Goal: Transaction & Acquisition: Purchase product/service

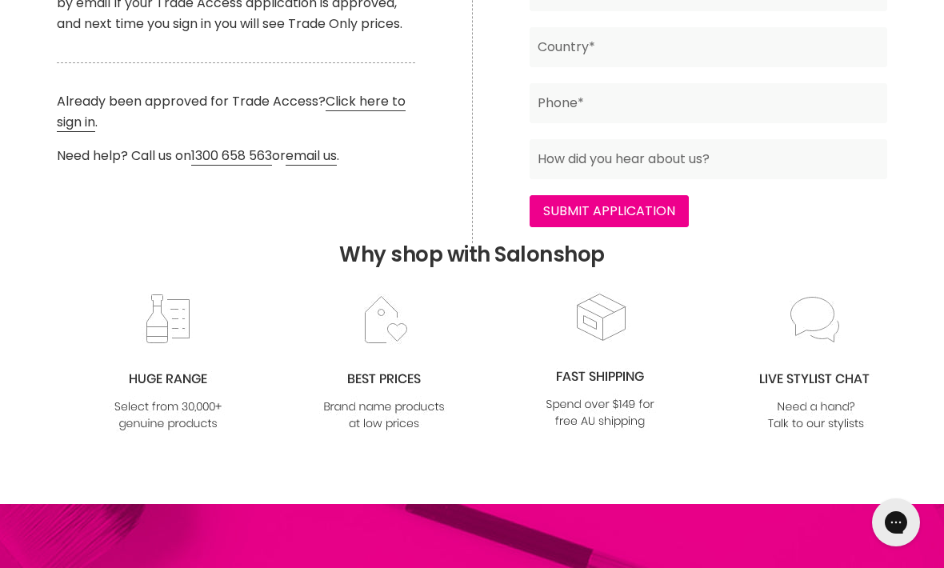
click at [371, 99] on link "Click here to sign in" at bounding box center [231, 112] width 349 height 40
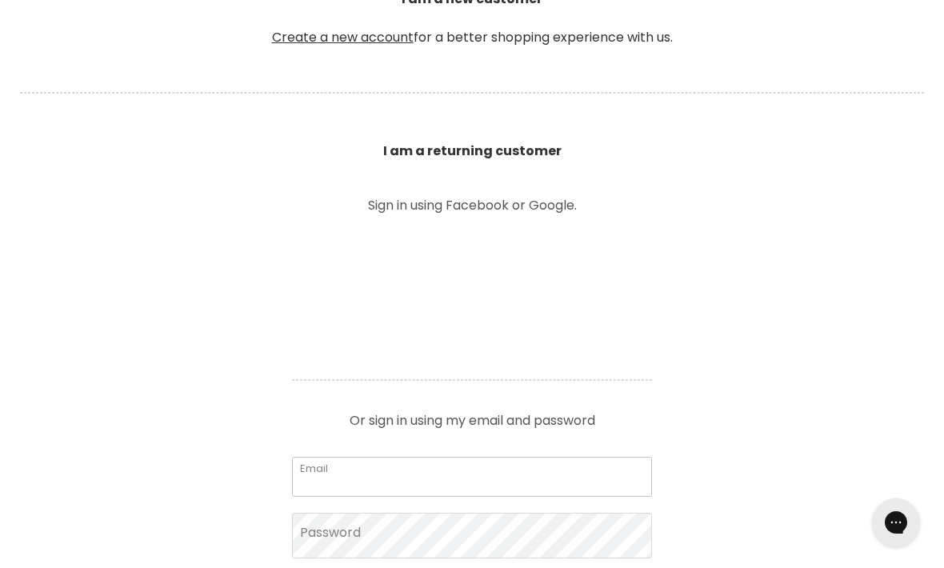
click at [453, 479] on input "Email" at bounding box center [472, 477] width 360 height 40
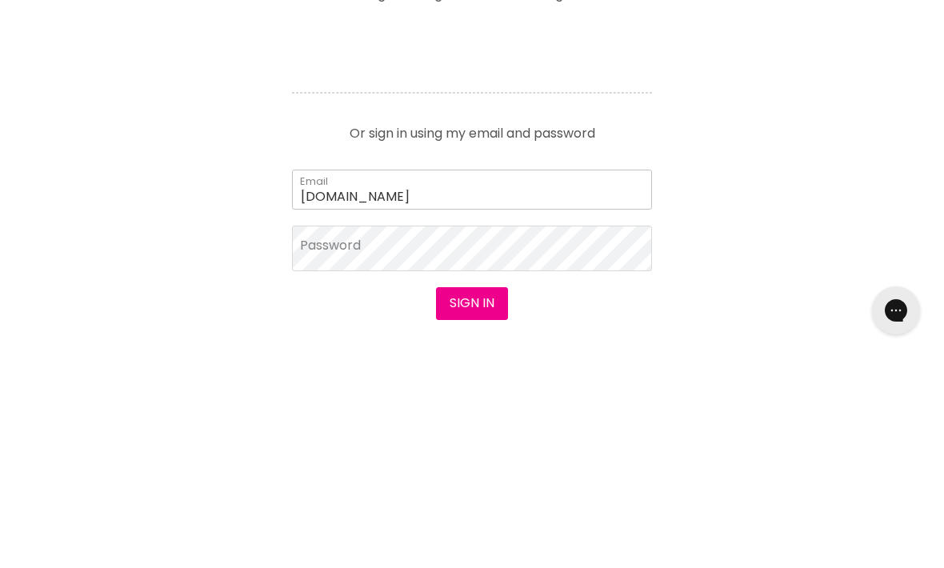
type input "tahilanash5gmail.com"
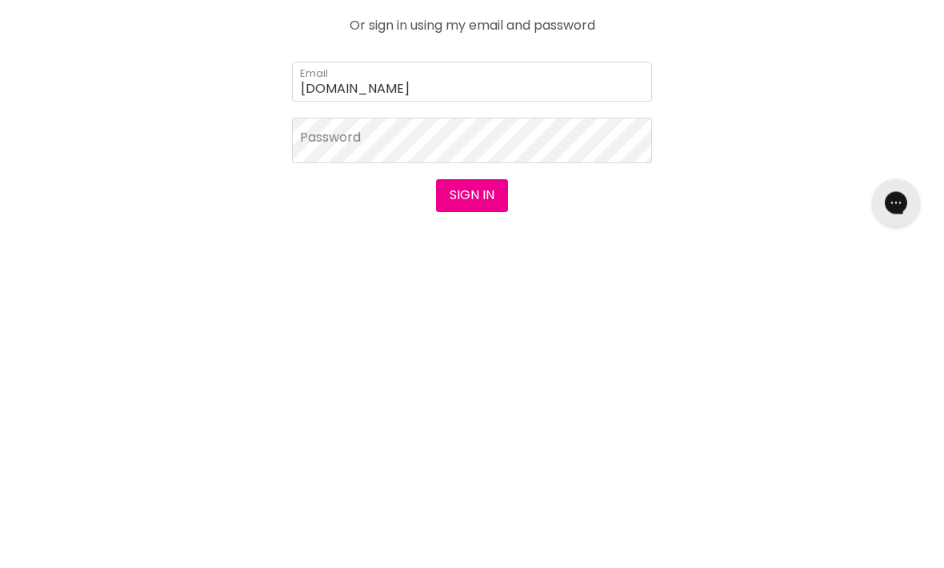
click at [496, 499] on button "Sign in" at bounding box center [472, 515] width 72 height 32
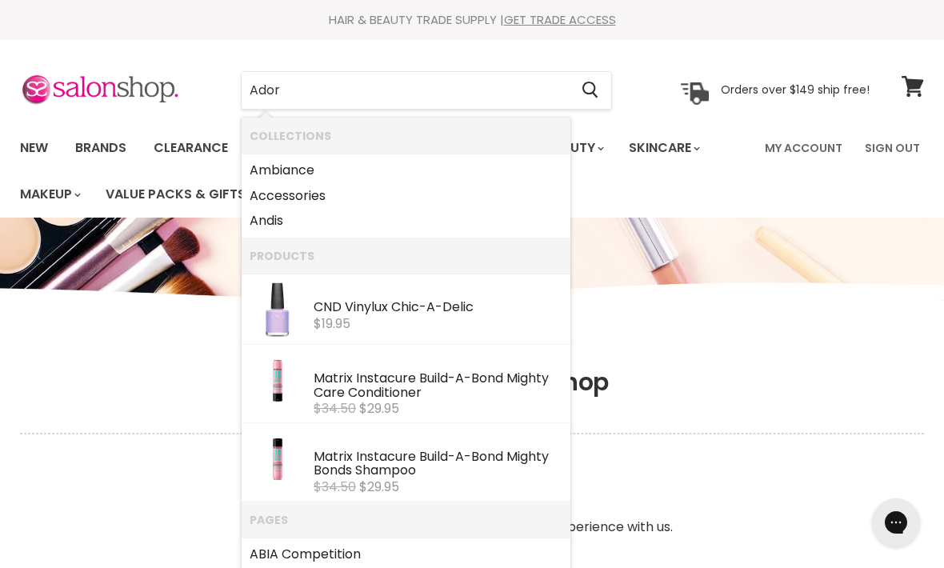
type input "Adore"
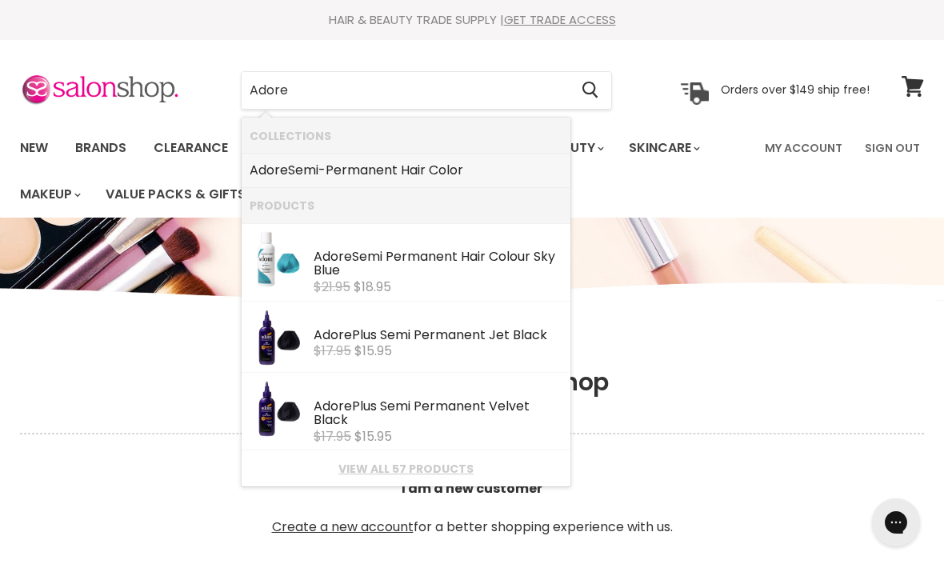
click at [460, 170] on link "Adore Semi-Permanent Hair Color" at bounding box center [406, 171] width 313 height 26
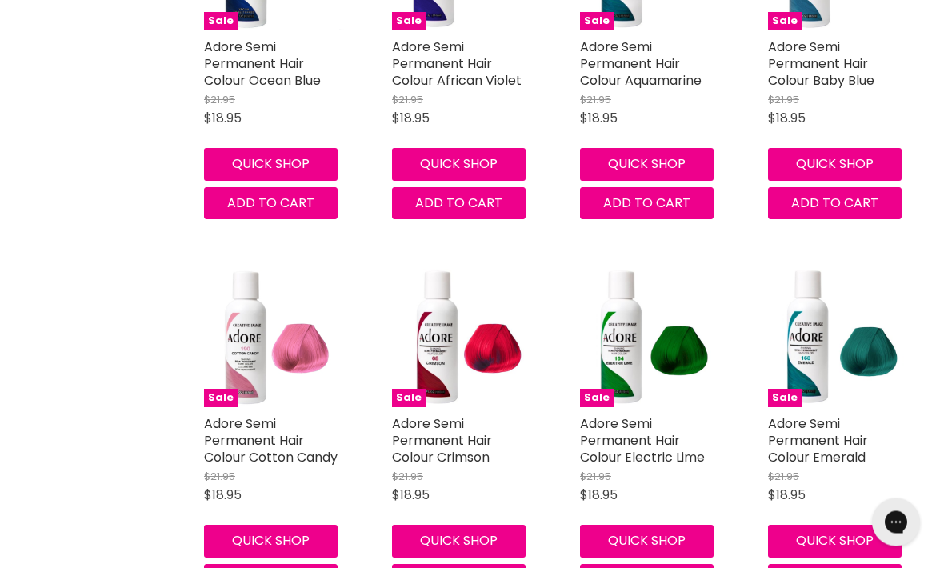
scroll to position [2947, 0]
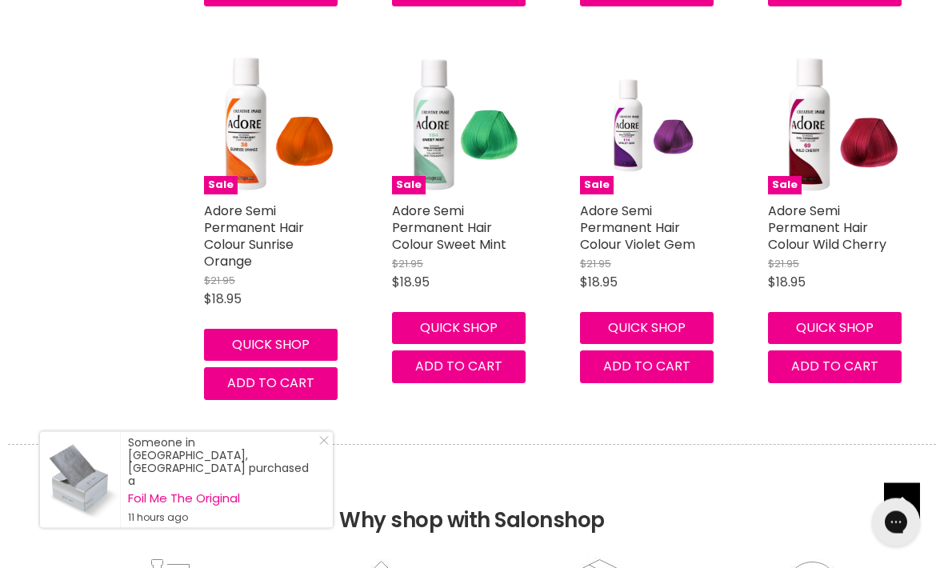
scroll to position [5417, 0]
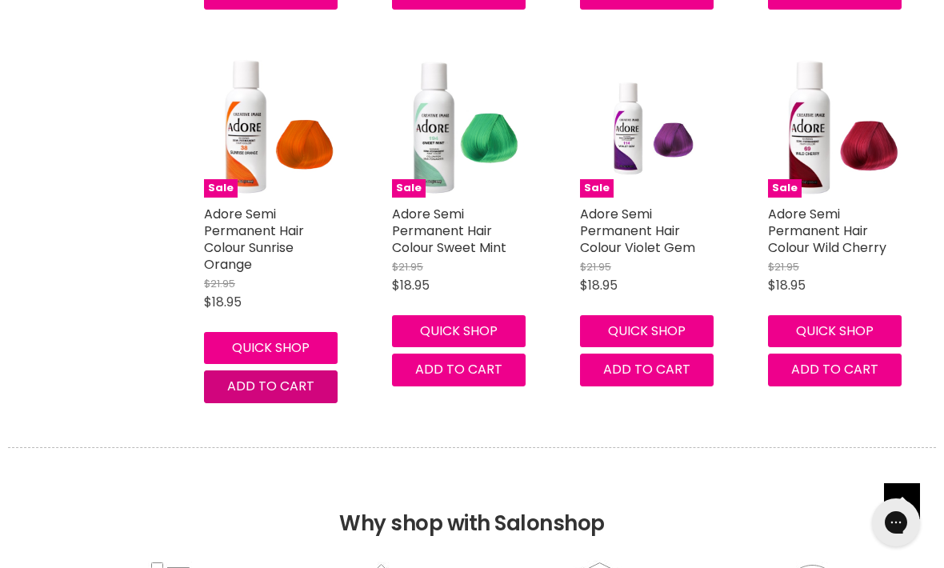
click at [280, 377] on span "Add to cart" at bounding box center [270, 386] width 87 height 18
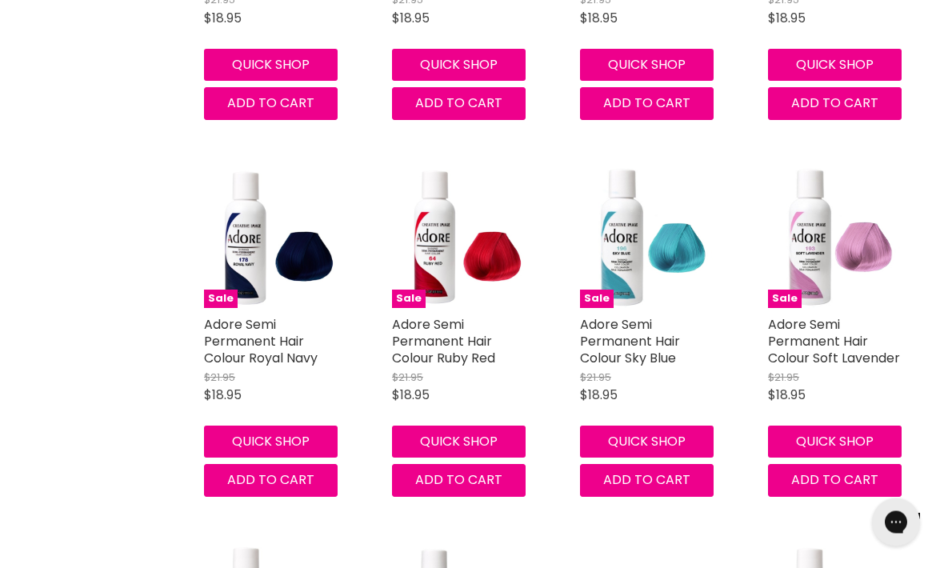
scroll to position [4925, 0]
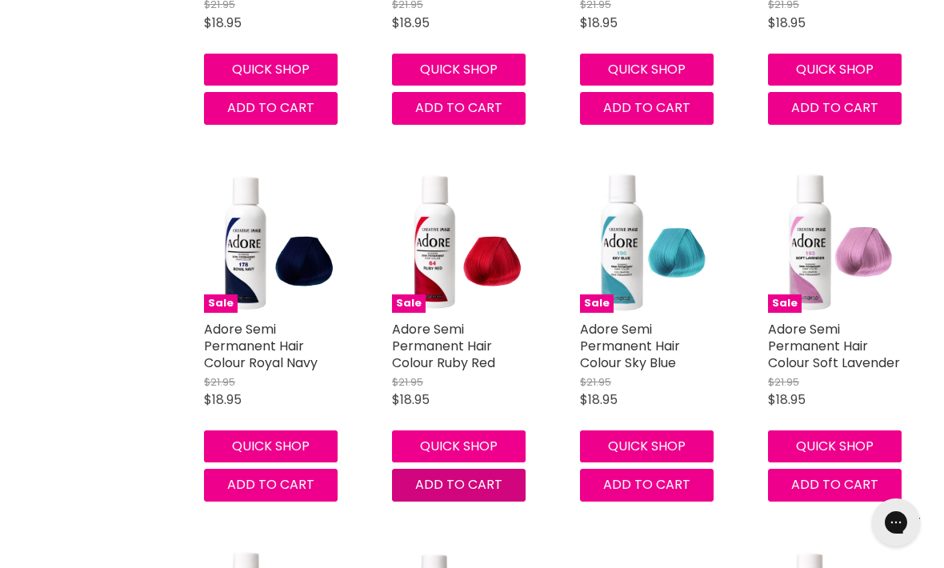
click at [460, 475] on span "Add to cart" at bounding box center [458, 484] width 87 height 18
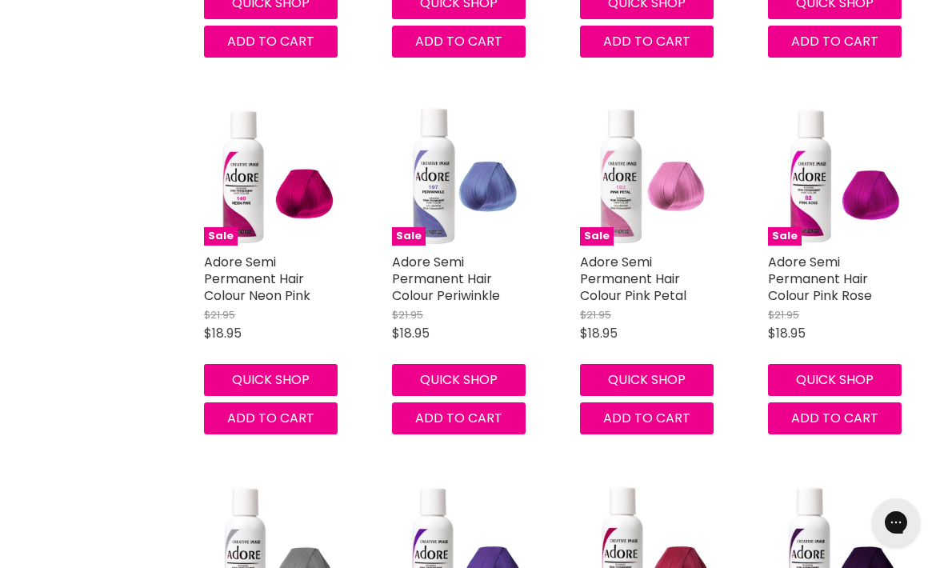
scroll to position [4231, 0]
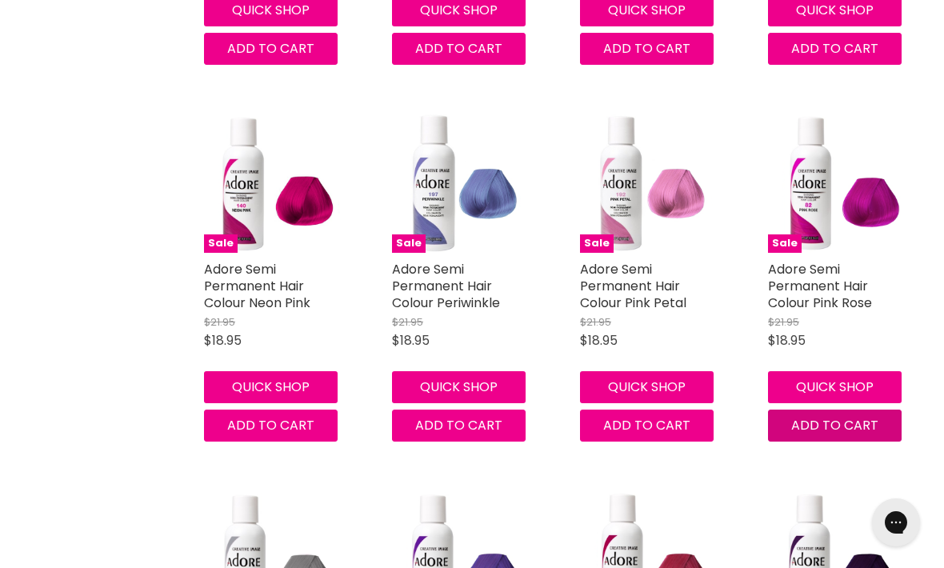
click at [789, 414] on button "Add to cart" at bounding box center [835, 426] width 134 height 32
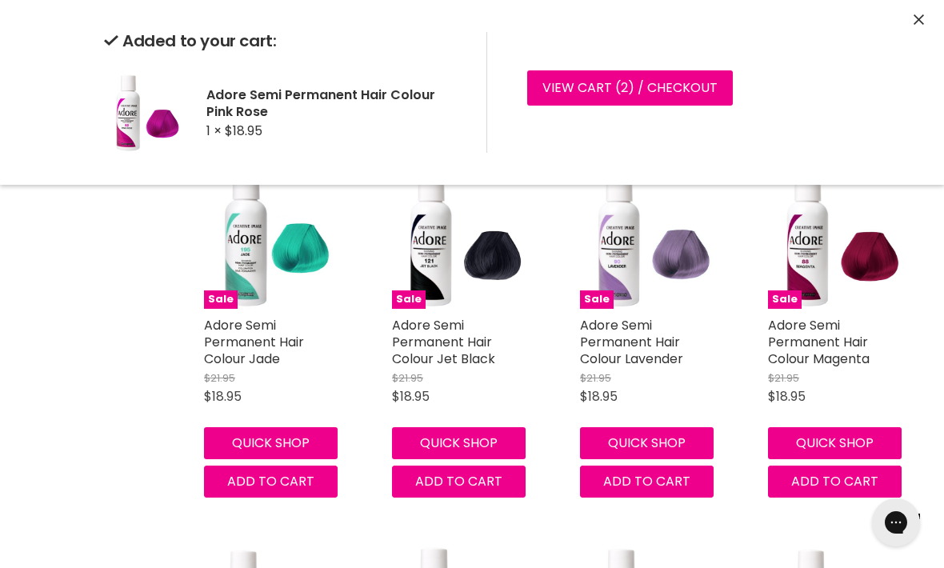
scroll to position [3798, 0]
click at [281, 472] on span "Add to cart" at bounding box center [270, 481] width 87 height 18
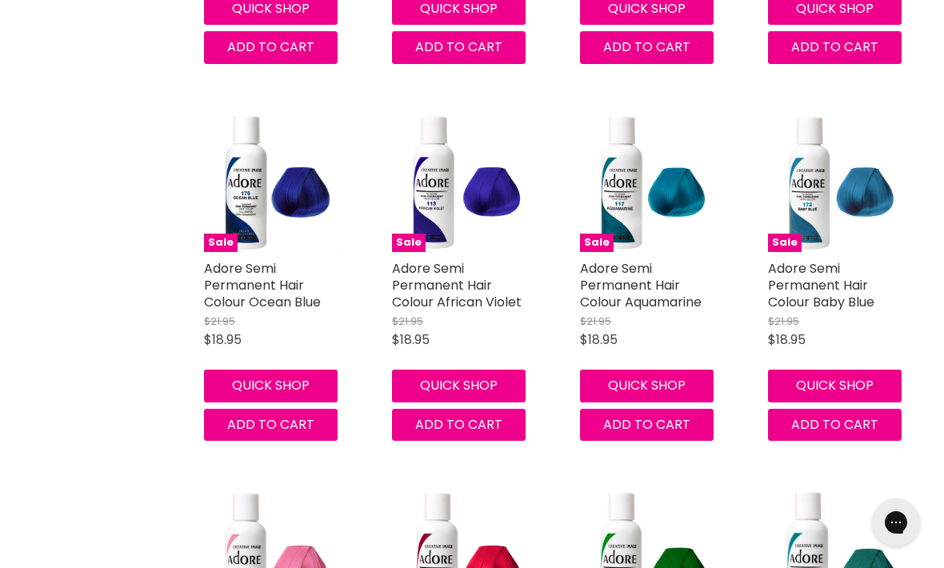
scroll to position [2724, 0]
click at [799, 416] on span "Add to cart" at bounding box center [834, 425] width 87 height 18
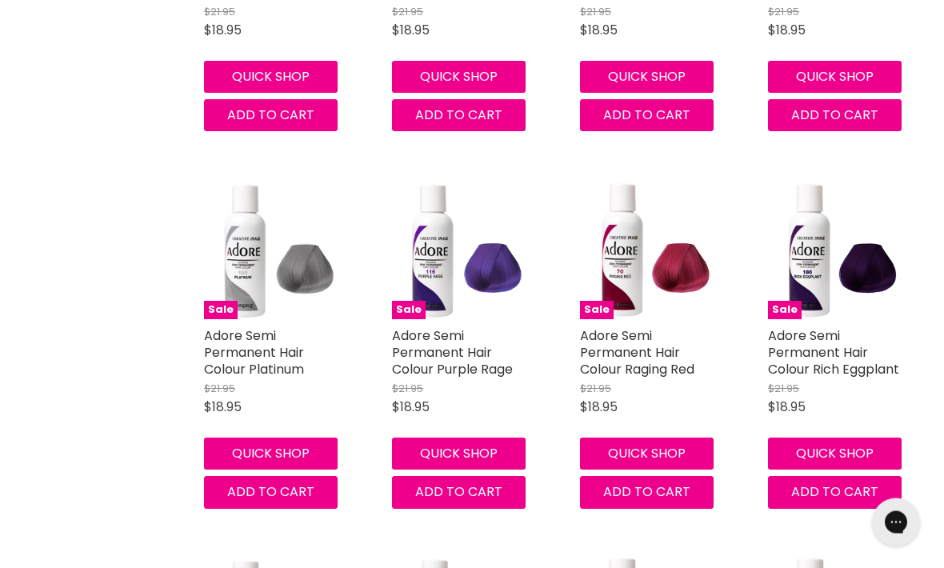
scroll to position [4539, 0]
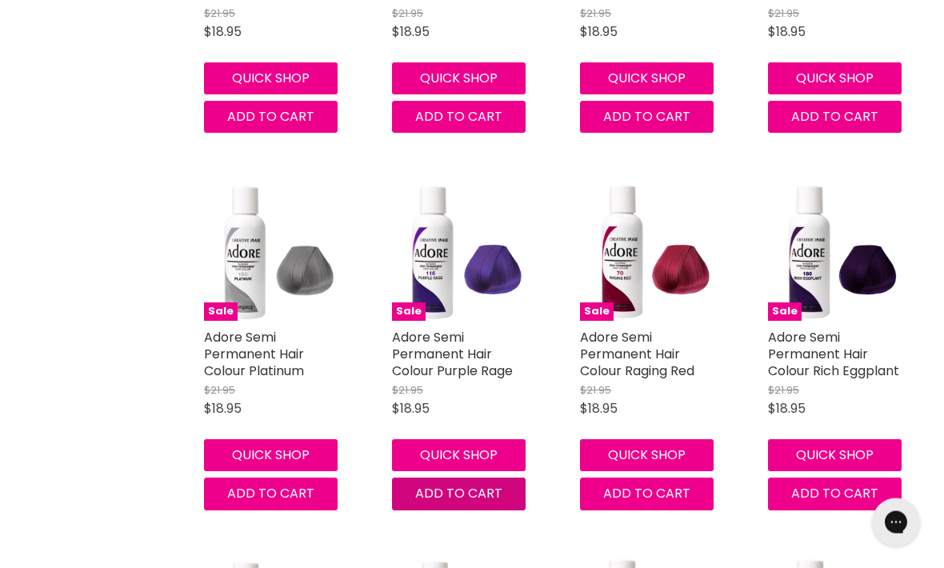
click at [503, 478] on button "Add to cart" at bounding box center [459, 494] width 134 height 32
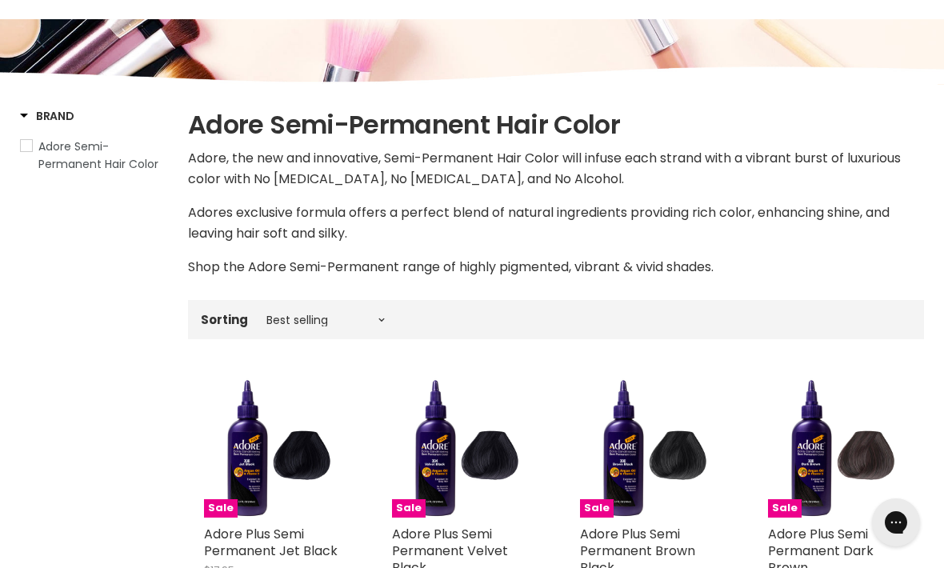
scroll to position [0, 0]
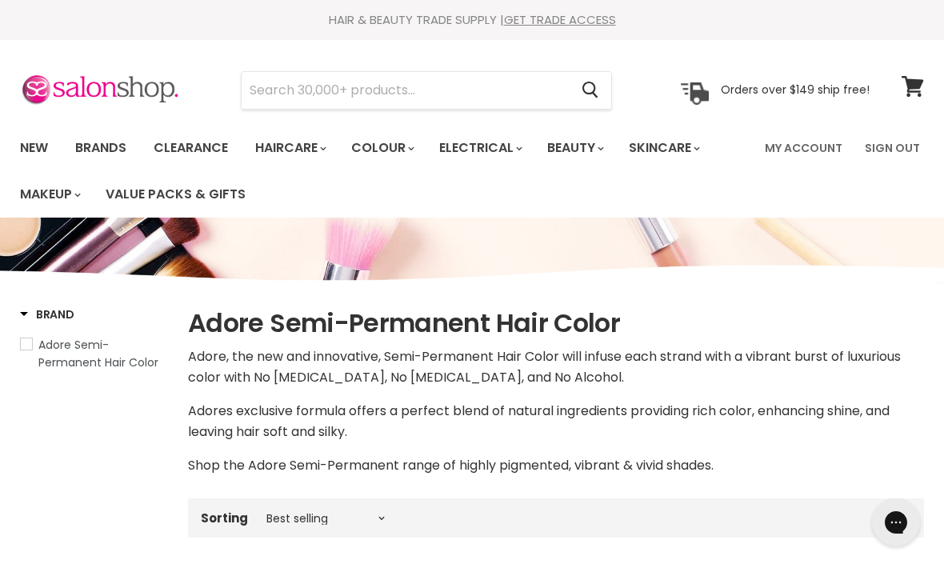
click at [429, 105] on input "Search" at bounding box center [405, 90] width 327 height 37
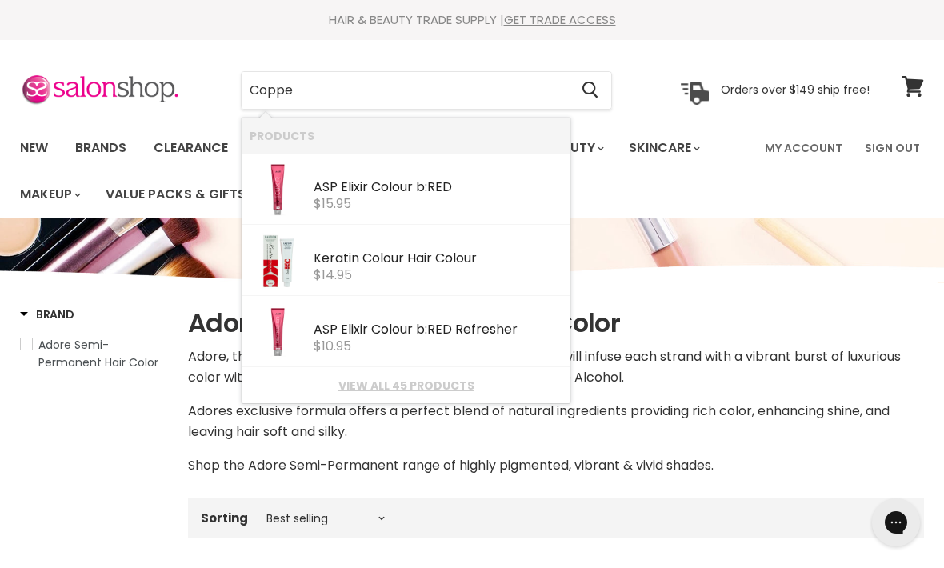
type input "Copper"
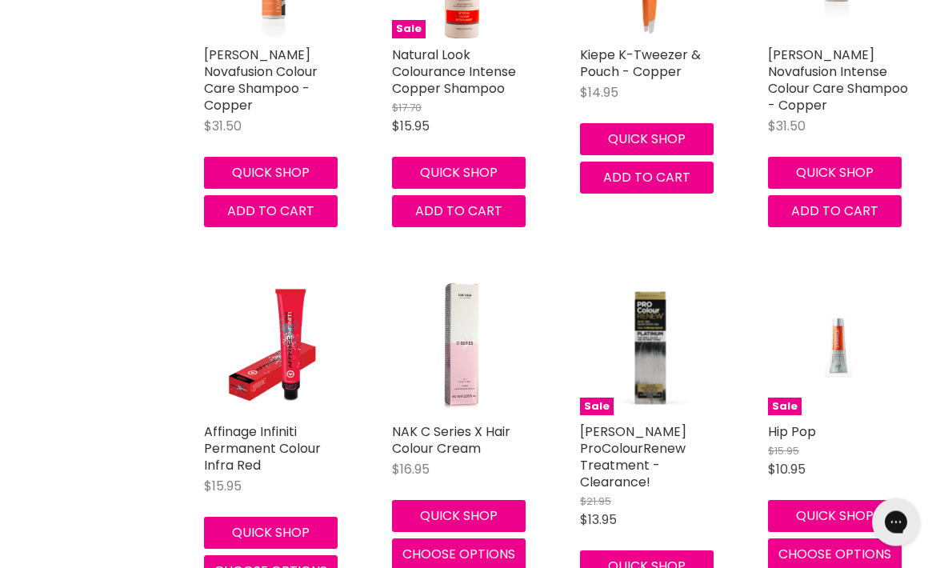
scroll to position [1635, 0]
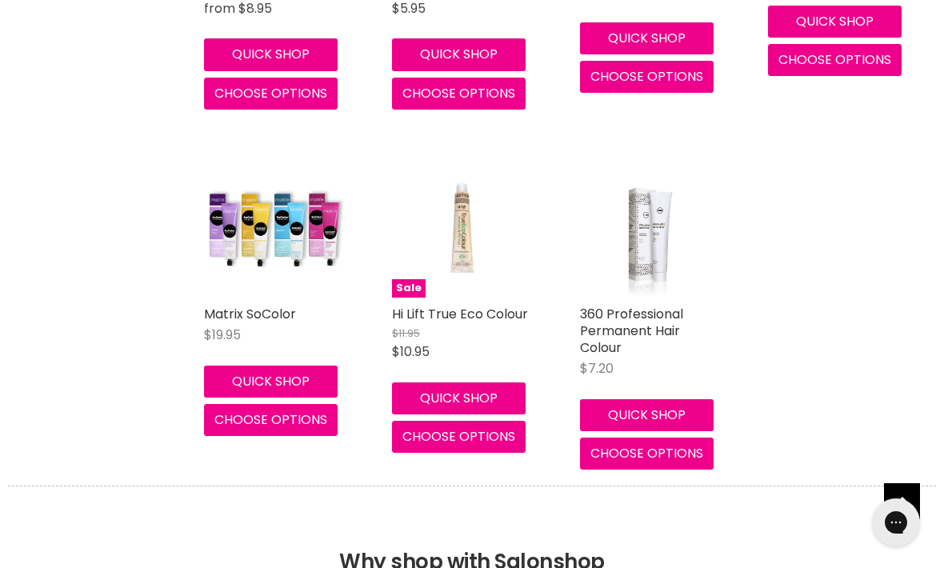
scroll to position [3950, 0]
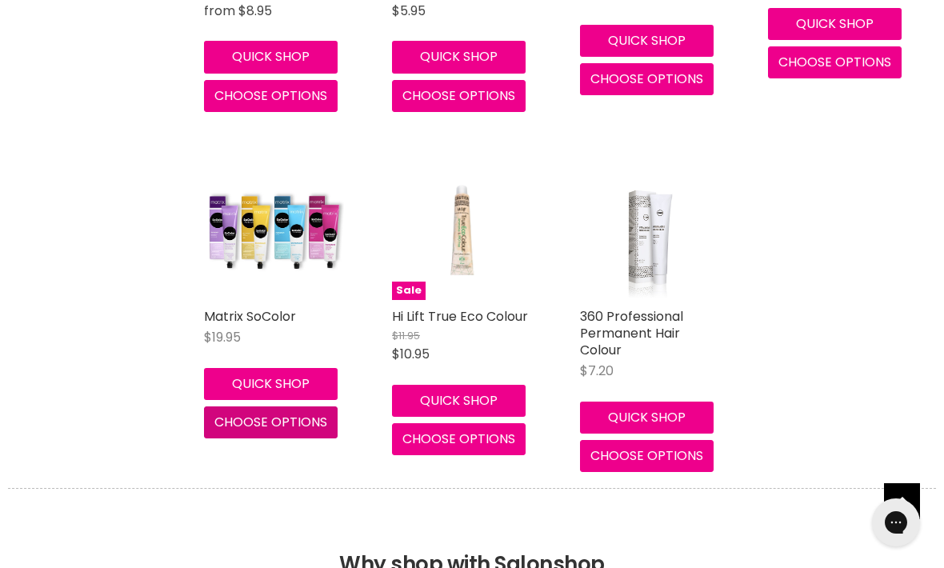
click at [298, 413] on span "Choose options" at bounding box center [270, 422] width 113 height 18
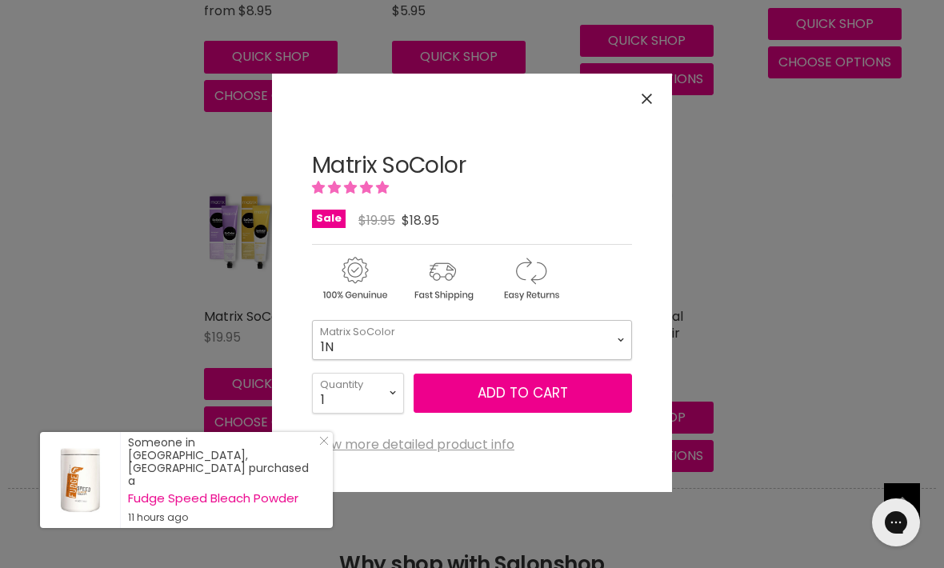
click at [505, 346] on select "1N 2N 3N 4N 5N 6N 7N 8N 10N 5NA 6NA 7NA 8NA 4A 6A" at bounding box center [472, 340] width 320 height 40
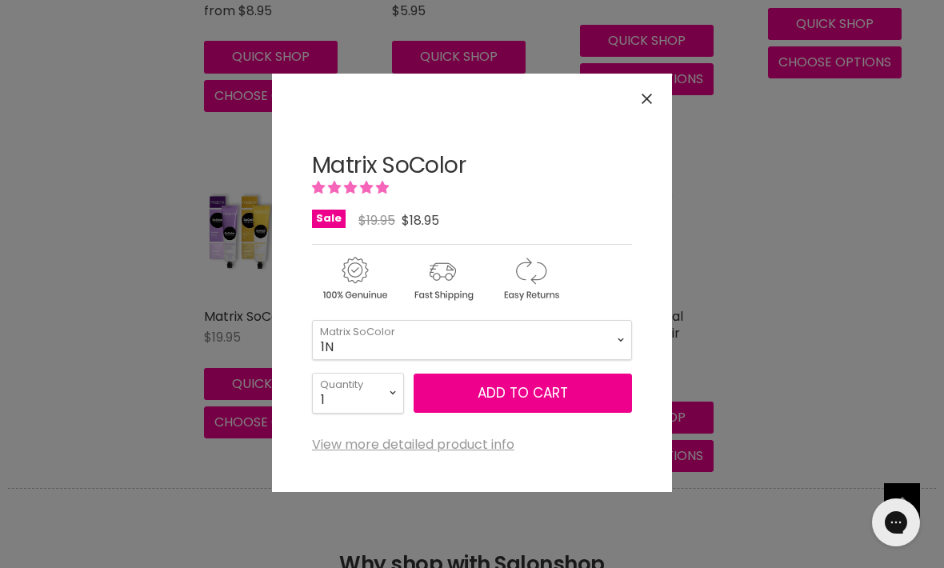
click at [643, 110] on button "Close" at bounding box center [646, 99] width 34 height 34
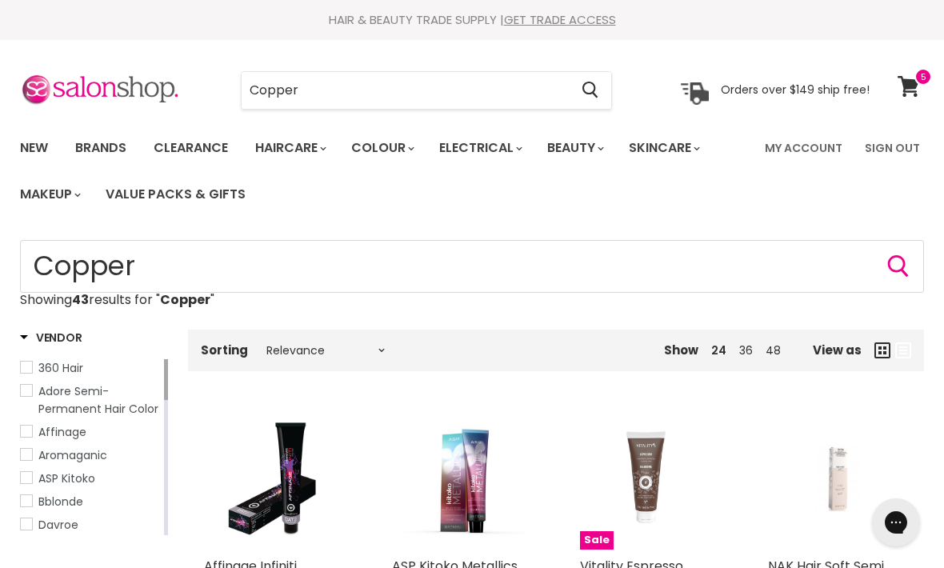
click at [435, 85] on input "Copper" at bounding box center [405, 90] width 327 height 37
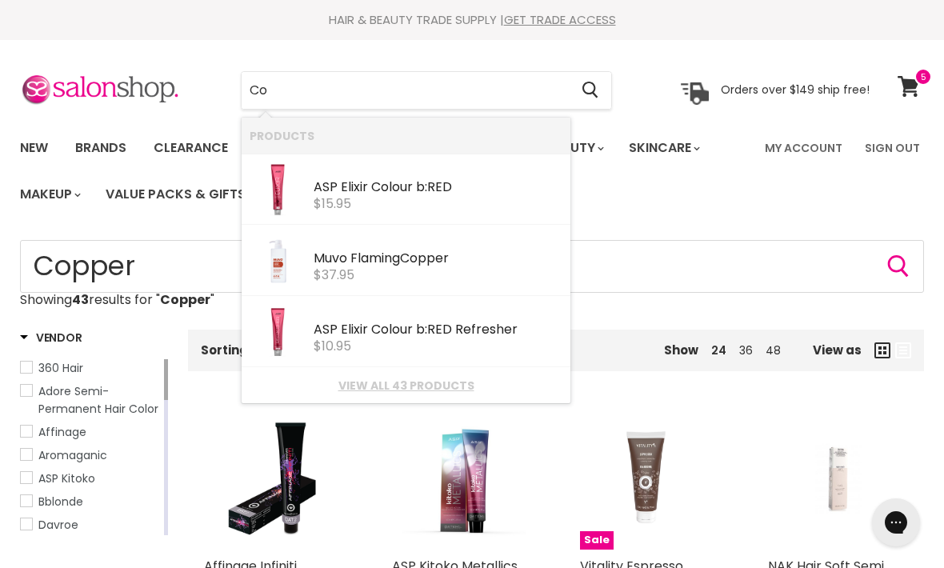
type input "C"
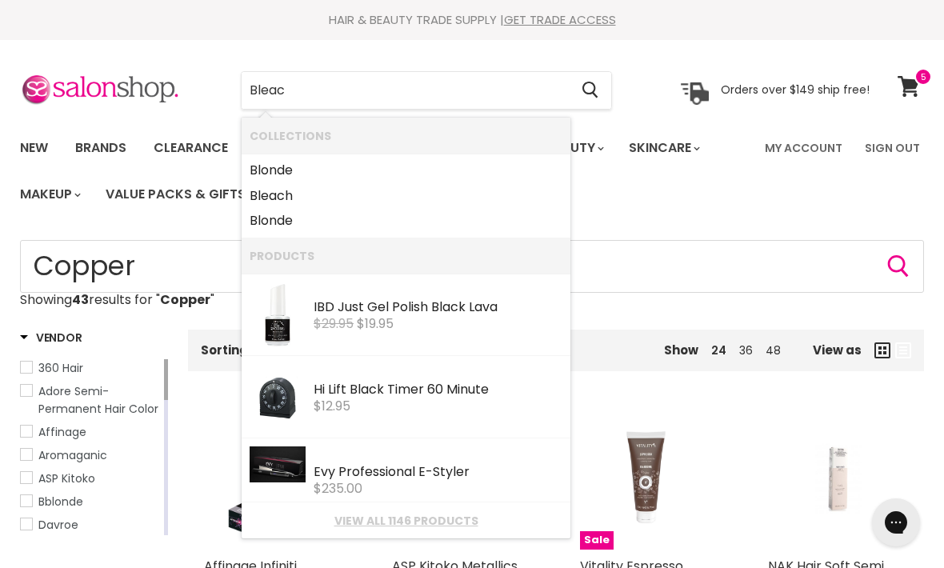
type input "Bleach"
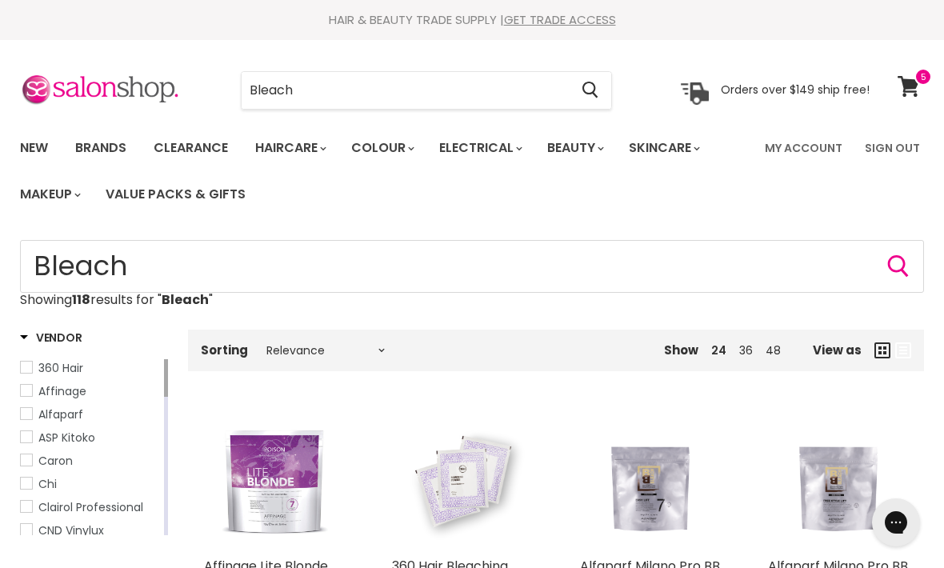
click at [540, 73] on input "Bleach" at bounding box center [405, 90] width 327 height 37
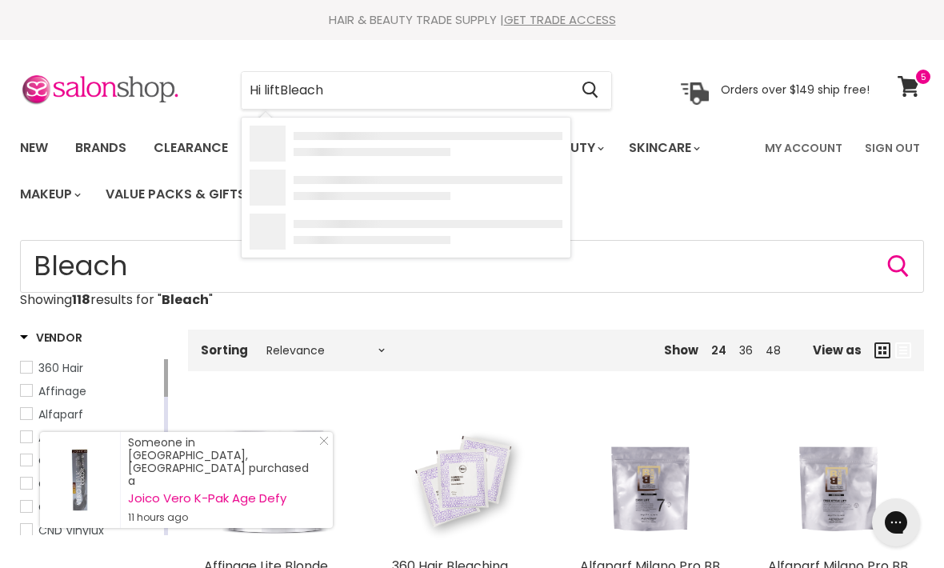
type input "Hi lift Bleach"
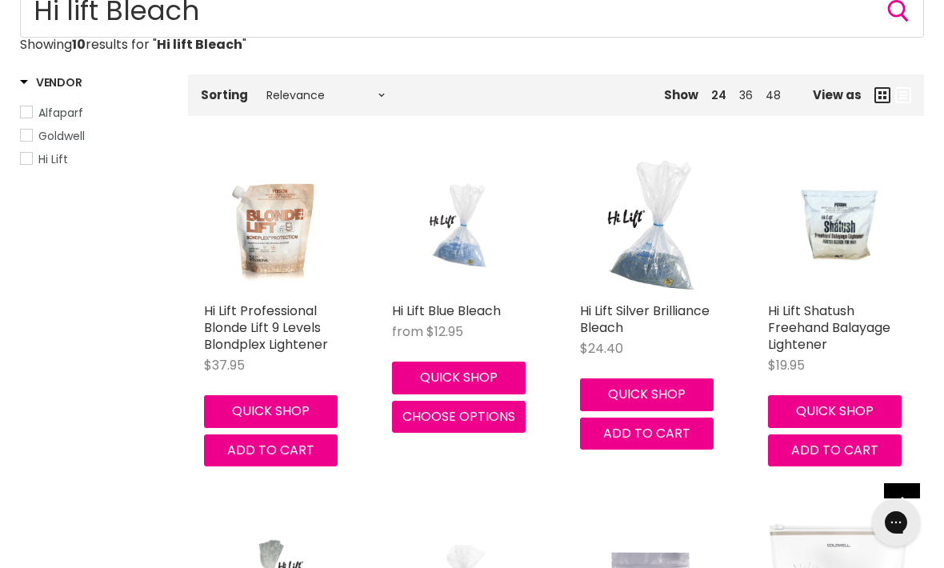
scroll to position [254, 0]
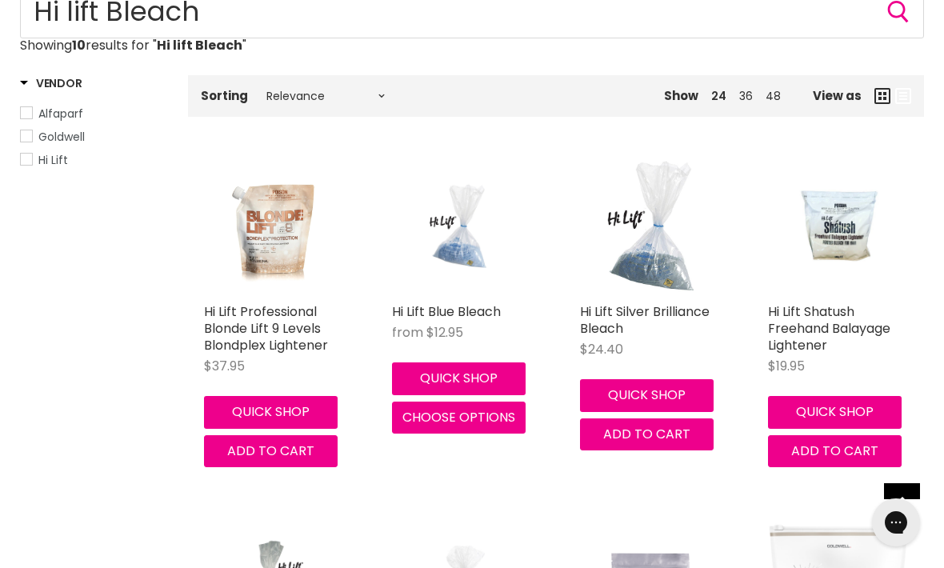
click at [486, 379] on button "Quick shop" at bounding box center [459, 378] width 134 height 32
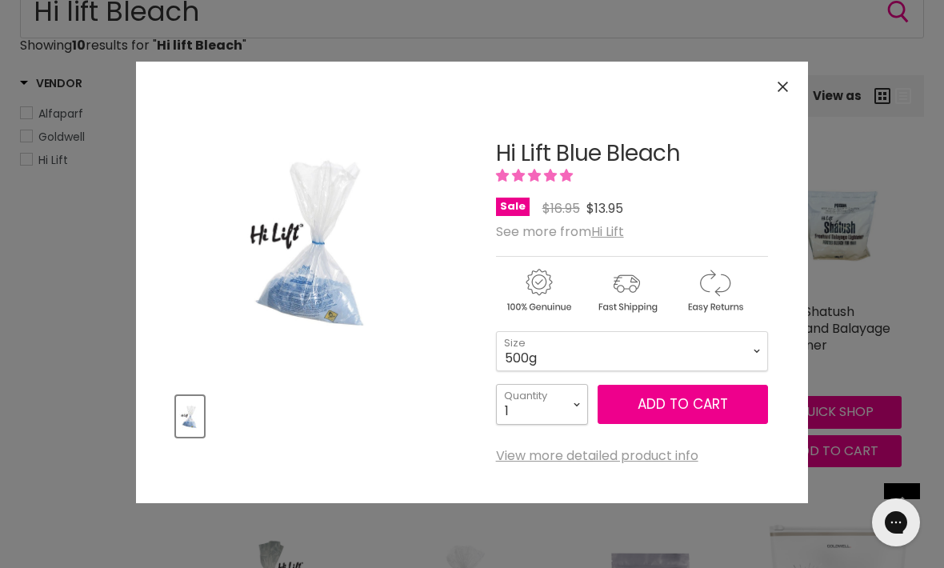
click at [560, 407] on select "1 2 3 4 5 6 7 8 9 10+" at bounding box center [542, 404] width 92 height 40
select select "3"
type input "3"
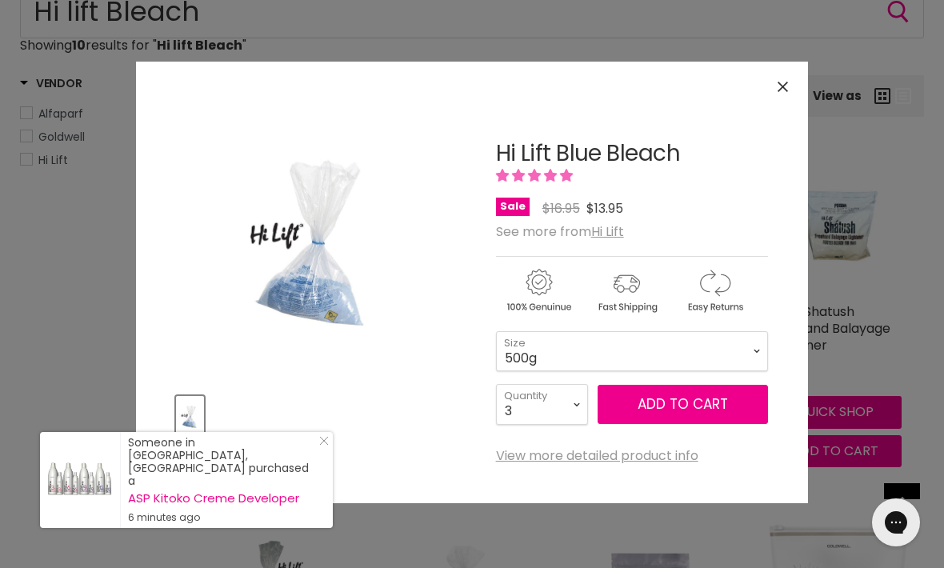
click at [721, 407] on span "Add to cart" at bounding box center [682, 403] width 90 height 19
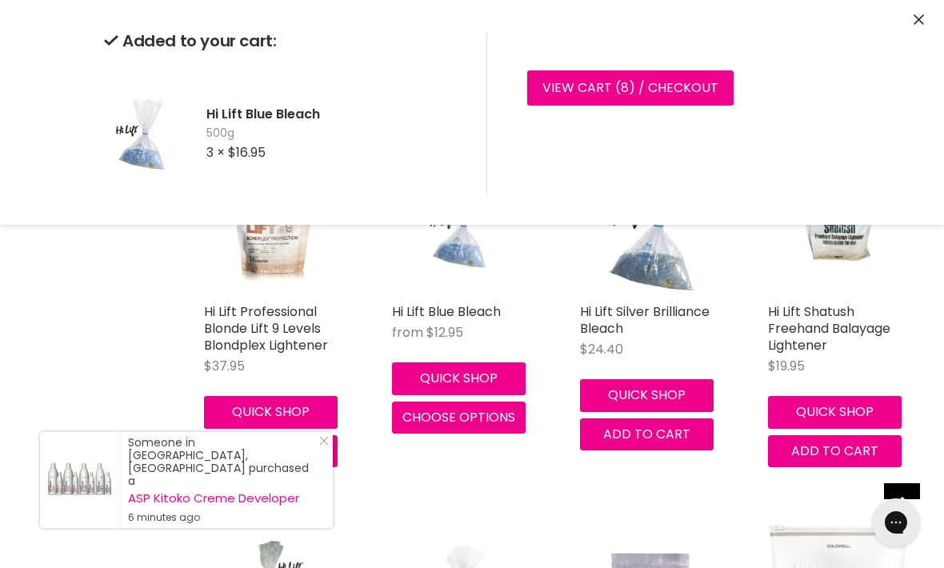
click at [909, 13] on div "Added to your cart: Hi Lift Blue Bleach 500g 3 × $16.95 View cart ( 8 ) / Check…" at bounding box center [472, 112] width 944 height 225
click at [917, 15] on icon "Close" at bounding box center [918, 19] width 10 height 10
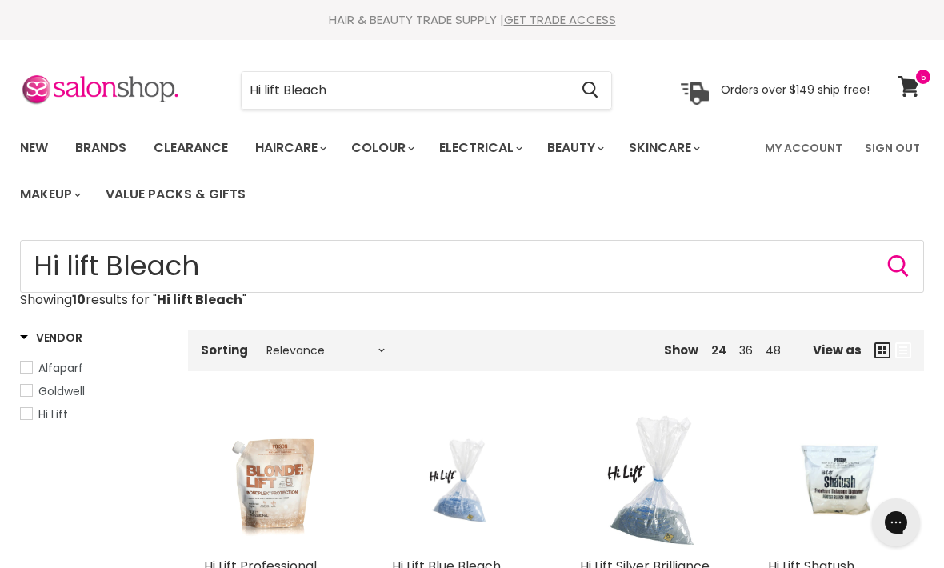
click at [569, 81] on input "Hi lift Bleach" at bounding box center [405, 90] width 327 height 37
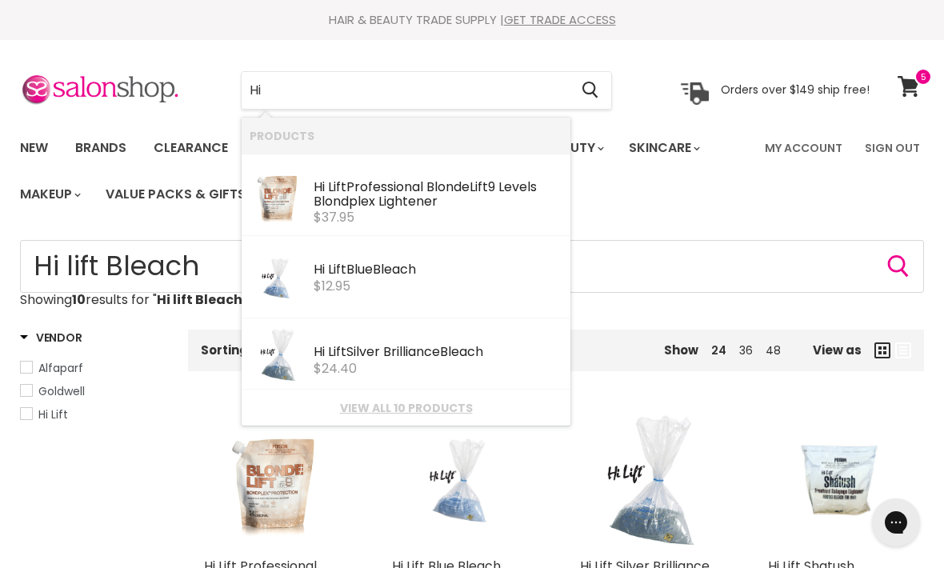
type input "H"
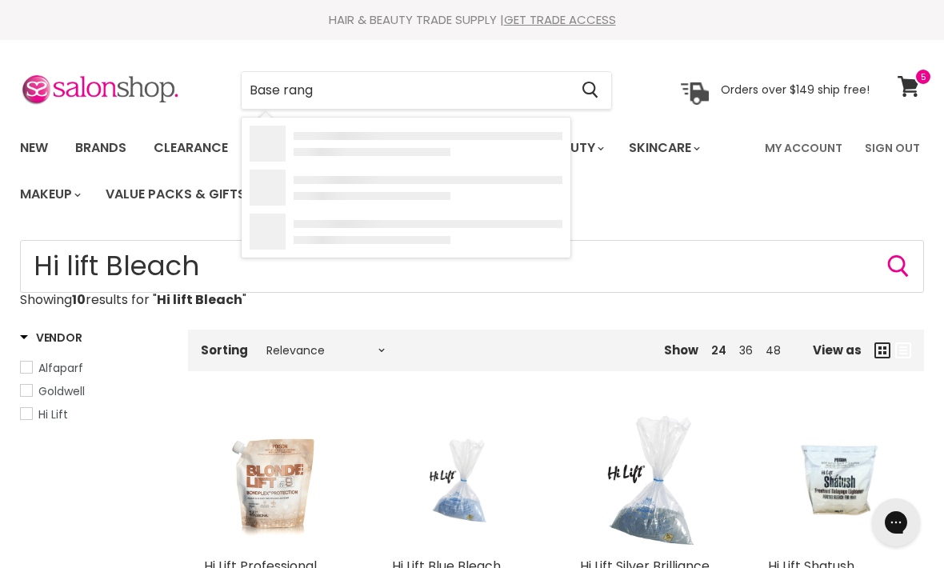
type input "Base range"
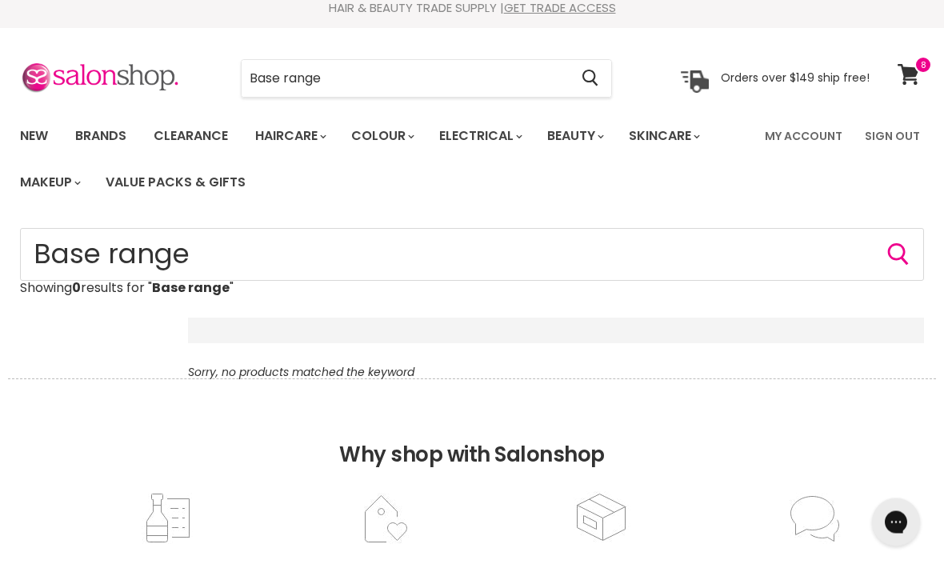
scroll to position [6, 0]
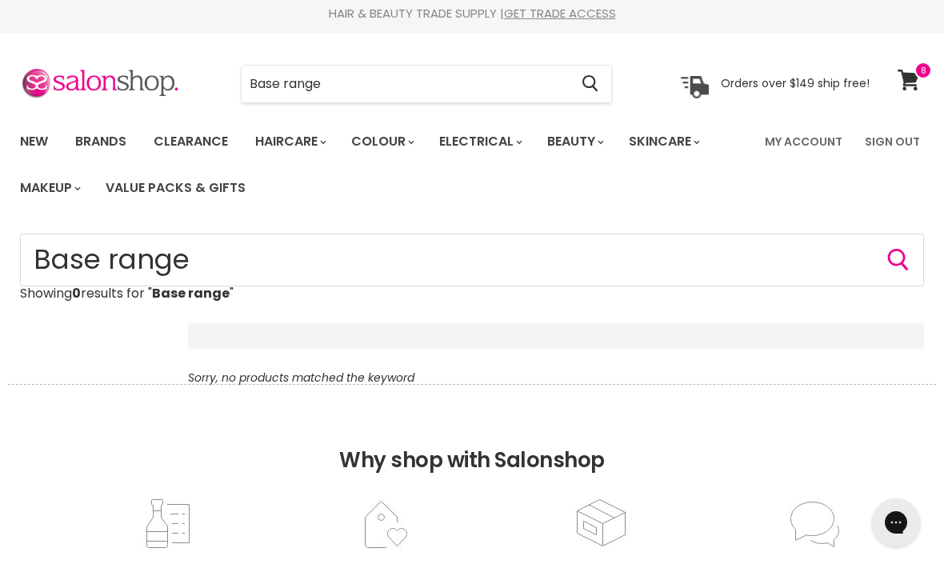
click at [414, 78] on input "Base range" at bounding box center [405, 84] width 327 height 37
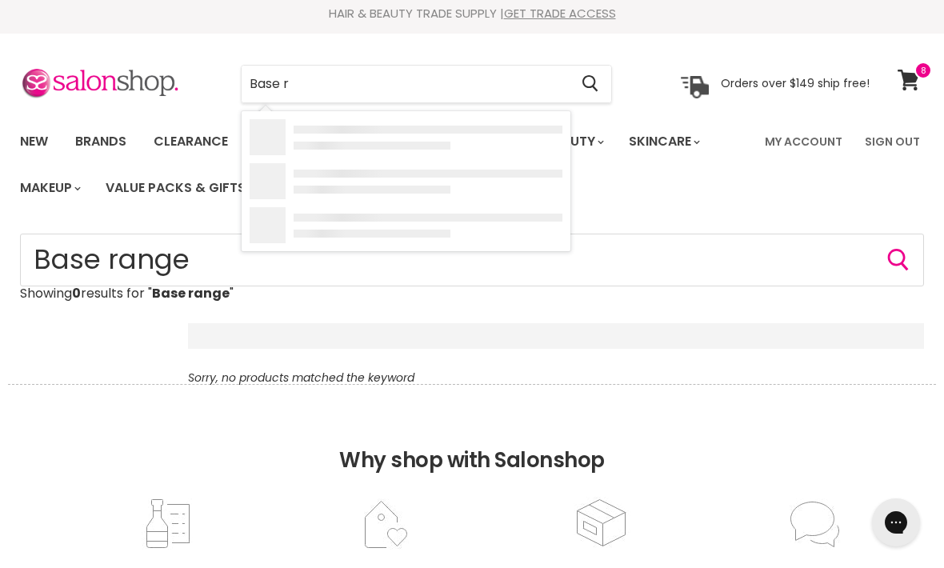
type input "Base"
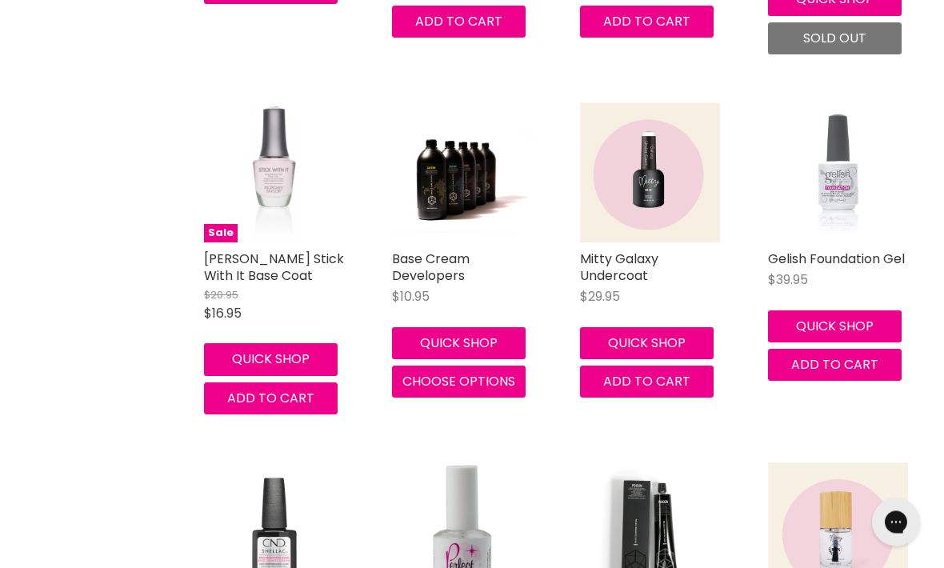
scroll to position [1115, 0]
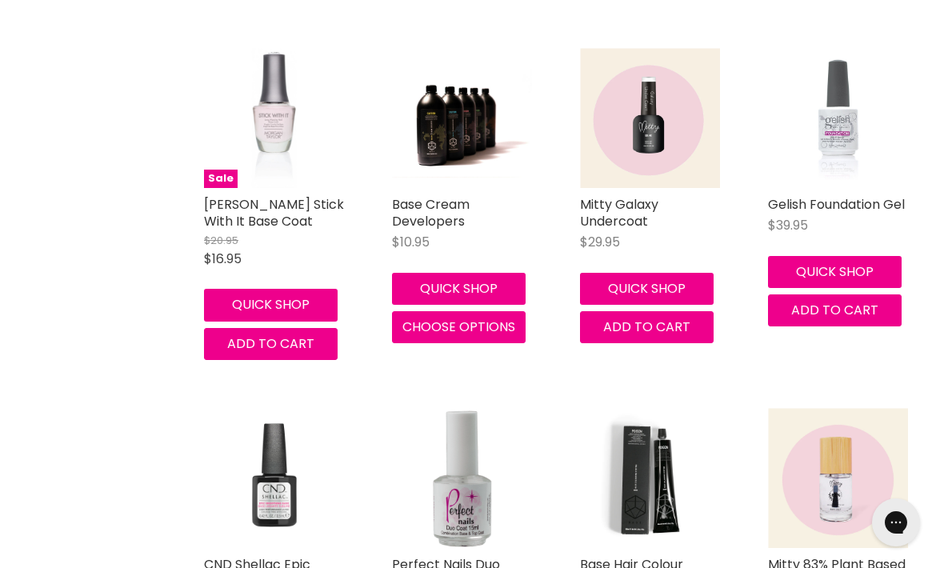
click at [473, 113] on img "Main content" at bounding box center [462, 118] width 140 height 120
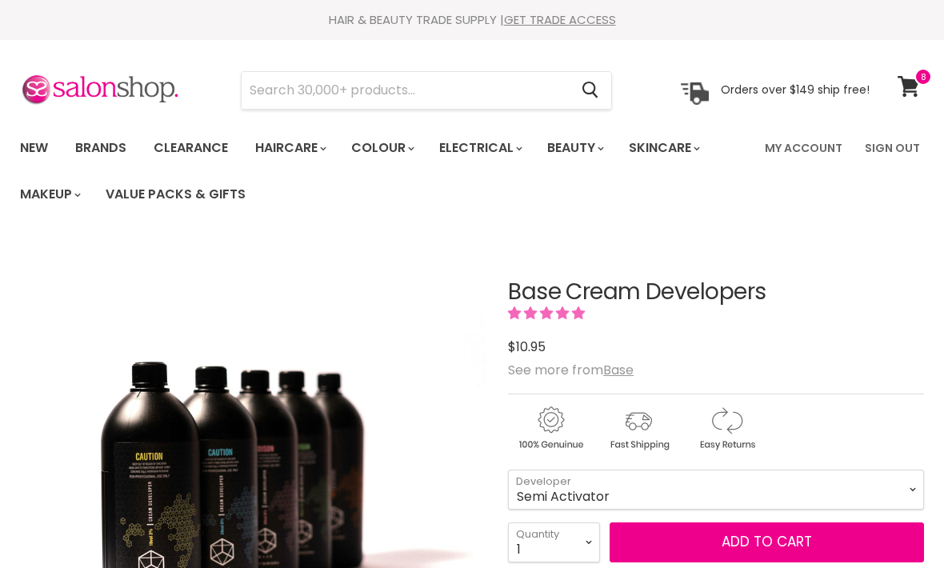
scroll to position [149, 0]
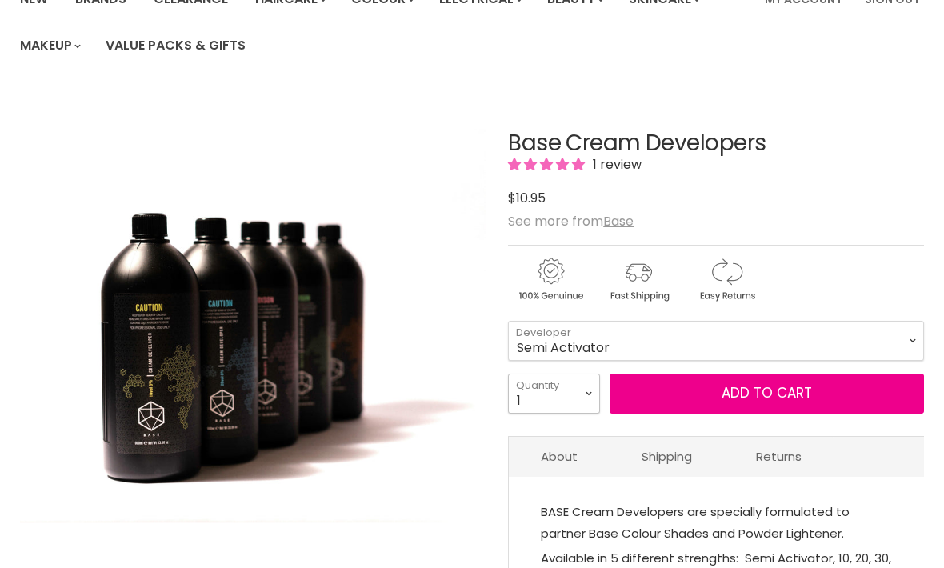
click at [573, 405] on select "1 2 3 4 5 6 7 8 9 10+" at bounding box center [554, 394] width 92 height 40
select select "2"
type input "2"
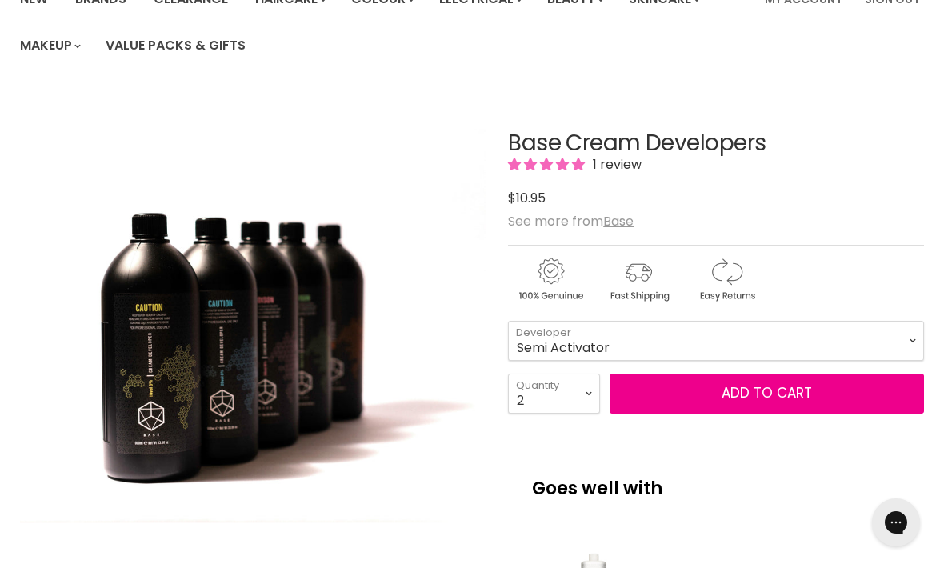
click at [724, 393] on span "Add to cart" at bounding box center [766, 392] width 90 height 19
click at [816, 357] on select "Semi Activator 10 Vol 20 Vol 30 Vol 40 Vol" at bounding box center [716, 341] width 416 height 40
click at [820, 391] on button "Add to cart" at bounding box center [766, 394] width 314 height 40
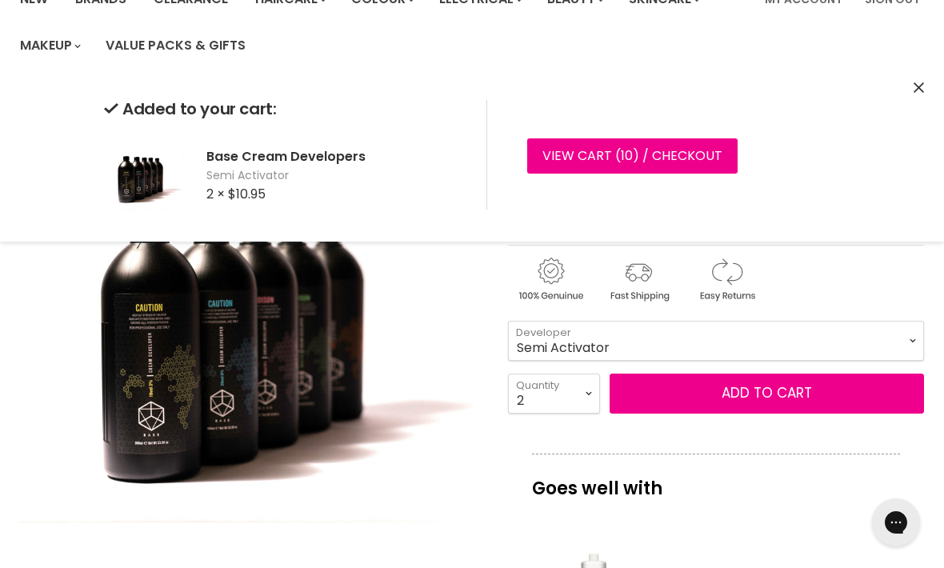
click at [877, 338] on select "Semi Activator 10 Vol 20 Vol 30 Vol 40 Vol" at bounding box center [716, 341] width 416 height 40
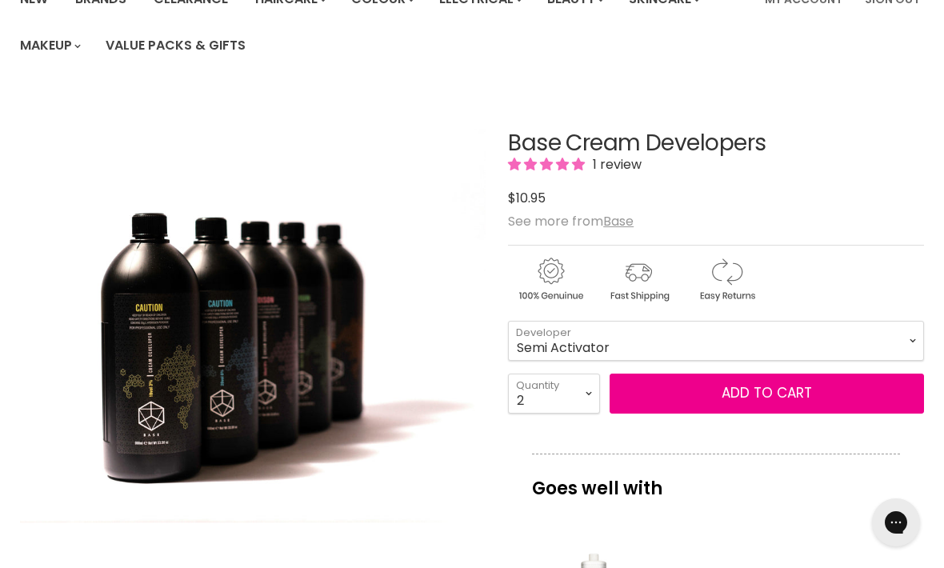
scroll to position [239, 0]
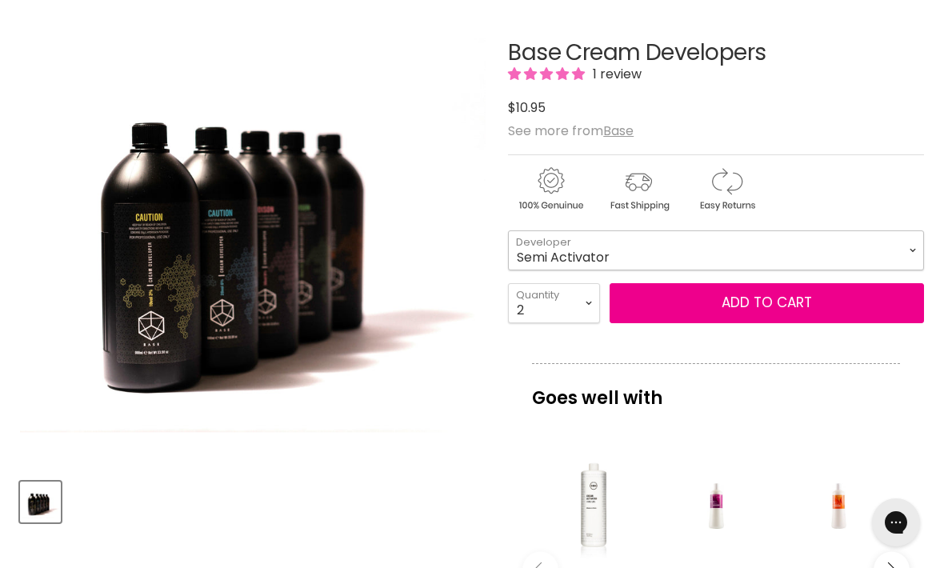
click at [864, 267] on select "Semi Activator 10 Vol 20 Vol 30 Vol 40 Vol" at bounding box center [716, 250] width 416 height 40
click at [806, 299] on button "Add to cart" at bounding box center [766, 303] width 314 height 40
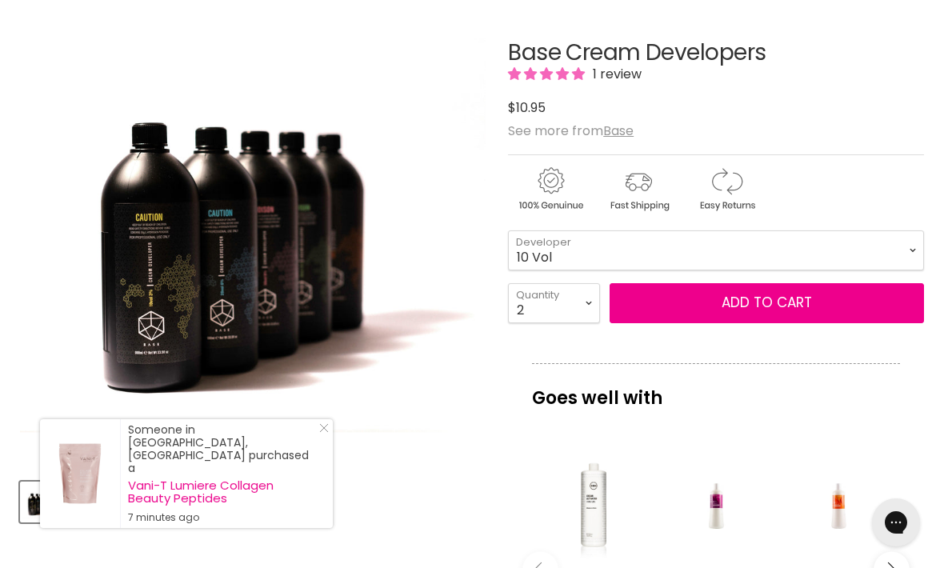
click at [840, 244] on select "Semi Activator 10 Vol 20 Vol 30 Vol 40 Vol" at bounding box center [716, 250] width 416 height 40
click at [848, 253] on select "Semi Activator 10 Vol 20 Vol 30 Vol 40 Vol" at bounding box center [716, 250] width 416 height 40
select select "20 Vol"
click at [585, 297] on select "1 2 3 4 5 6 7 8 9 10+" at bounding box center [554, 303] width 92 height 40
select select "3"
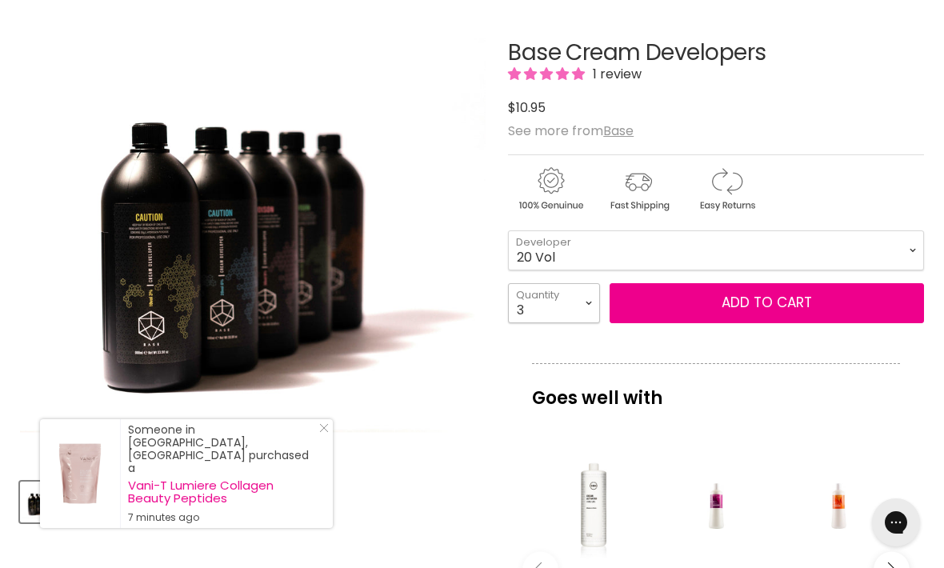
type input "3"
click at [711, 302] on button "Add to cart" at bounding box center [766, 303] width 314 height 40
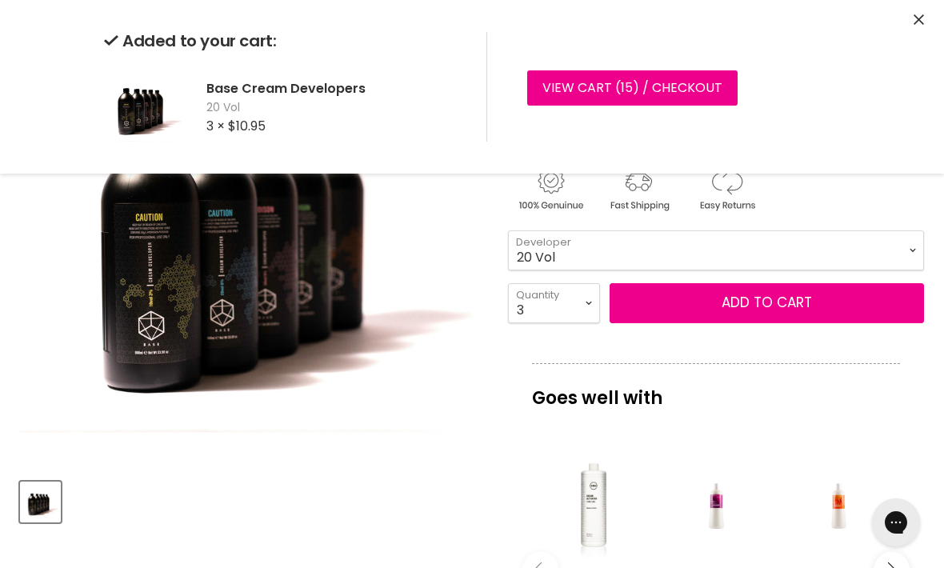
click at [917, 7] on div "Added to your cart: Base Cream Developers 20 Vol 3 × $10.95 View cart ( 15 ) / …" at bounding box center [472, 87] width 944 height 174
click at [906, 17] on div "Added to your cart: Base Cream Developers 20 Vol 3 × $10.95 View cart ( 15 ) / …" at bounding box center [472, 87] width 944 height 174
click at [933, 20] on div "Added to your cart: Base Cream Developers 20 Vol 3 × $10.95 View cart ( 15 ) / …" at bounding box center [472, 87] width 944 height 174
click at [909, 26] on div "Added to your cart: Base Cream Developers 20 Vol 3 × $10.95 View cart ( 15 ) / …" at bounding box center [472, 87] width 944 height 174
click at [910, 11] on div "Added to your cart: Base Cream Developers 20 Vol 3 × $10.95 View cart ( 15 ) / …" at bounding box center [472, 87] width 944 height 174
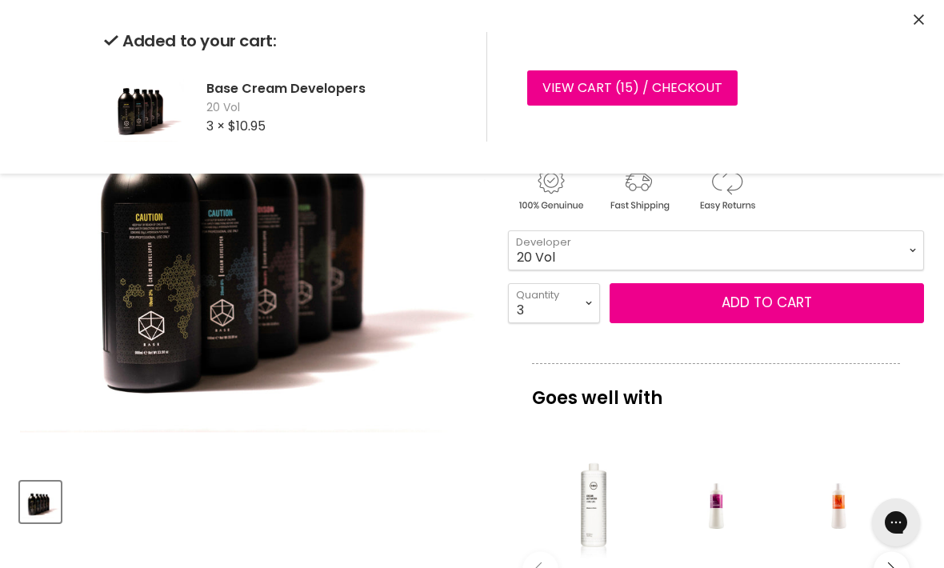
click at [921, 22] on icon "Close" at bounding box center [918, 19] width 10 height 10
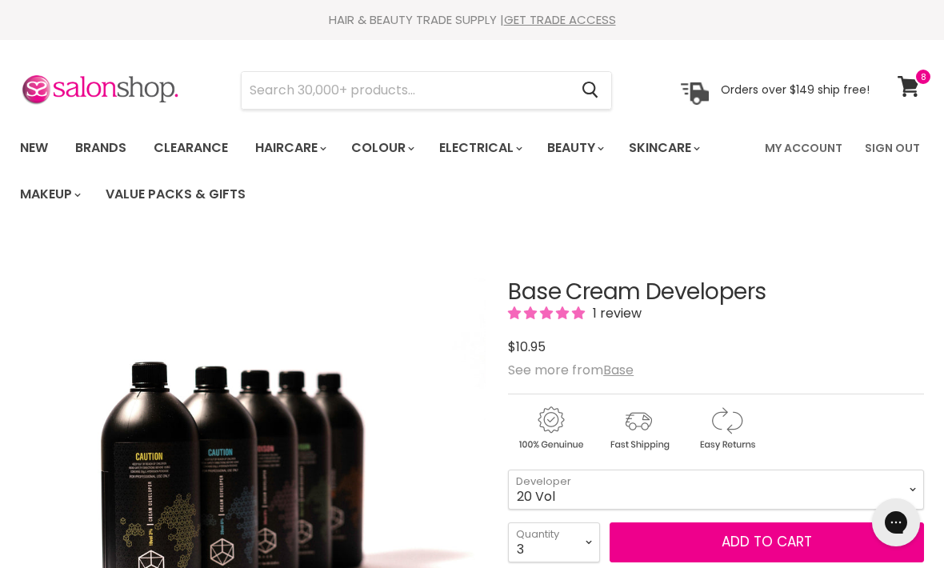
click at [306, 81] on input "Search" at bounding box center [405, 90] width 327 height 37
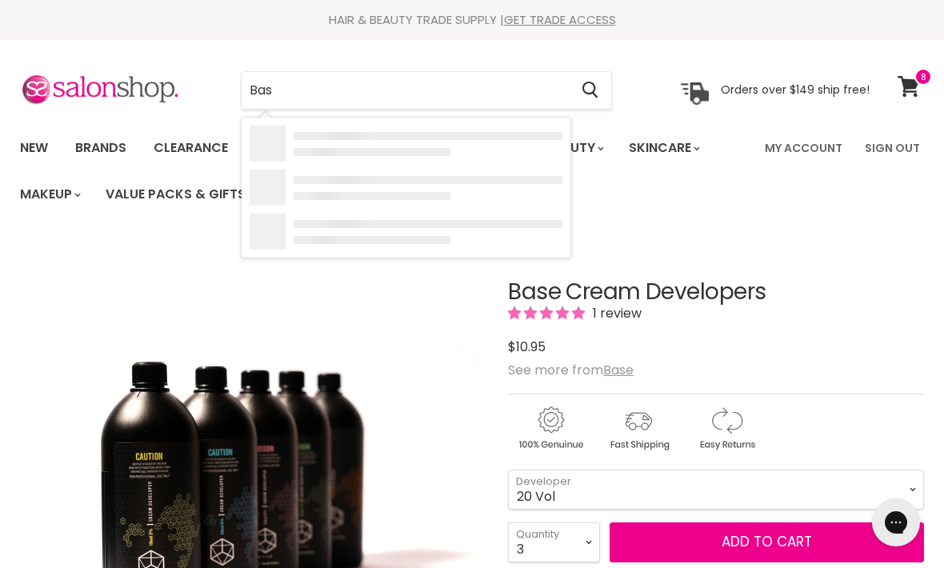
type input "Base"
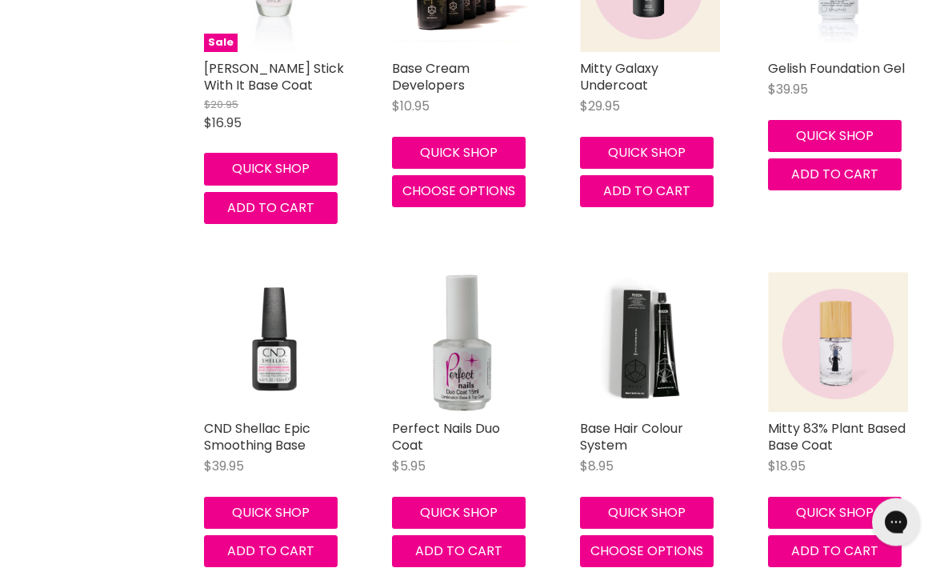
scroll to position [1265, 0]
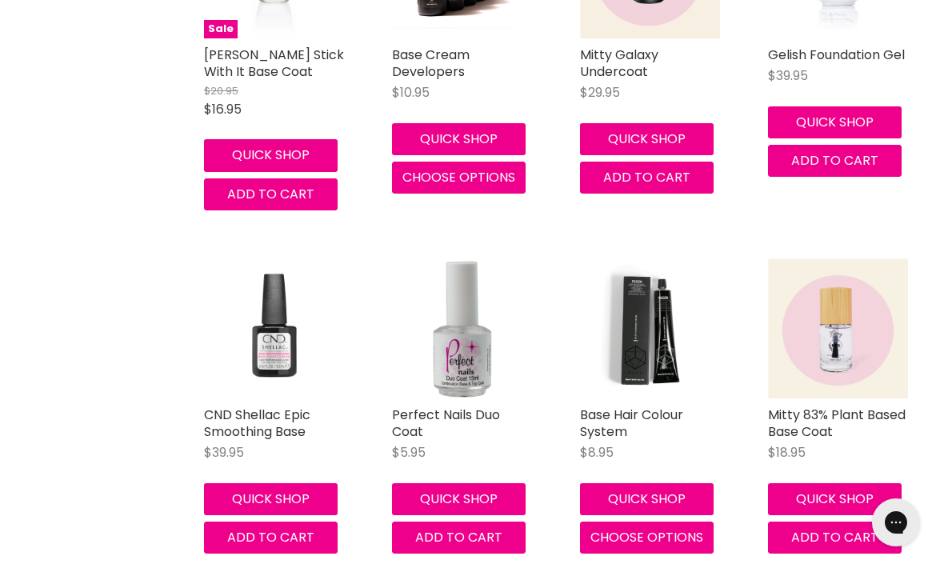
click at [669, 340] on img "Main content" at bounding box center [650, 328] width 140 height 140
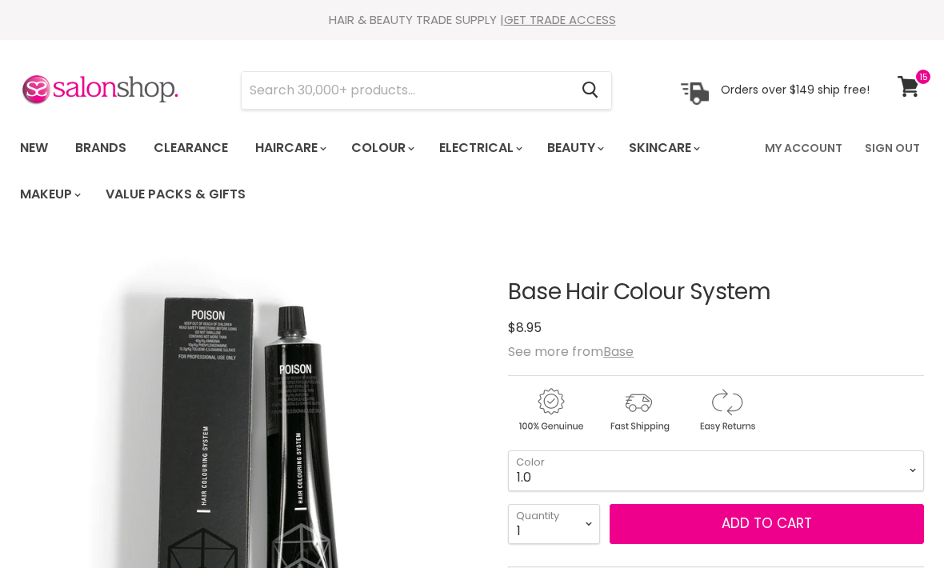
scroll to position [165, 0]
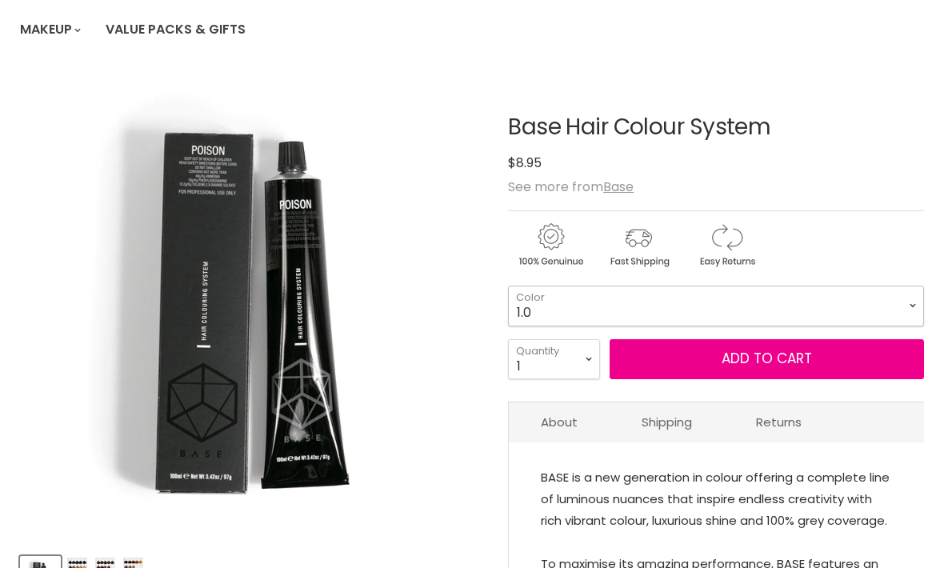
click at [664, 306] on select "1.0 1.1 2.0 3.0 3.31 3.65 4.0 4.45 4.51 4.65 4.66 5.0 5.1 5.3 5.32" at bounding box center [716, 306] width 416 height 40
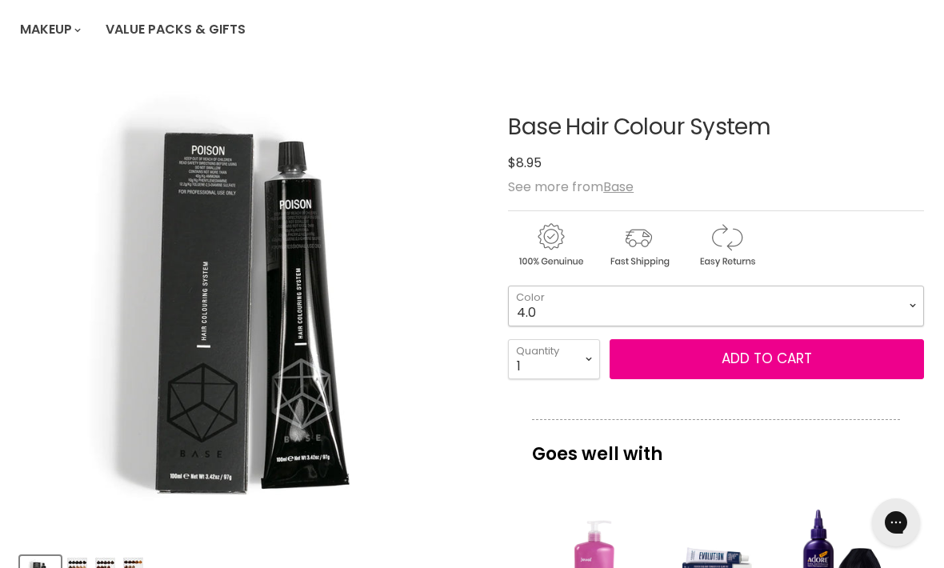
select select "4.0"
click at [581, 360] on select "1 2 3 4 5 6 7 8 9 10+" at bounding box center [554, 359] width 92 height 40
click at [545, 366] on select "1 2 3 4 5 6 7 8 9 10+" at bounding box center [554, 359] width 92 height 40
select select "2"
type input "2"
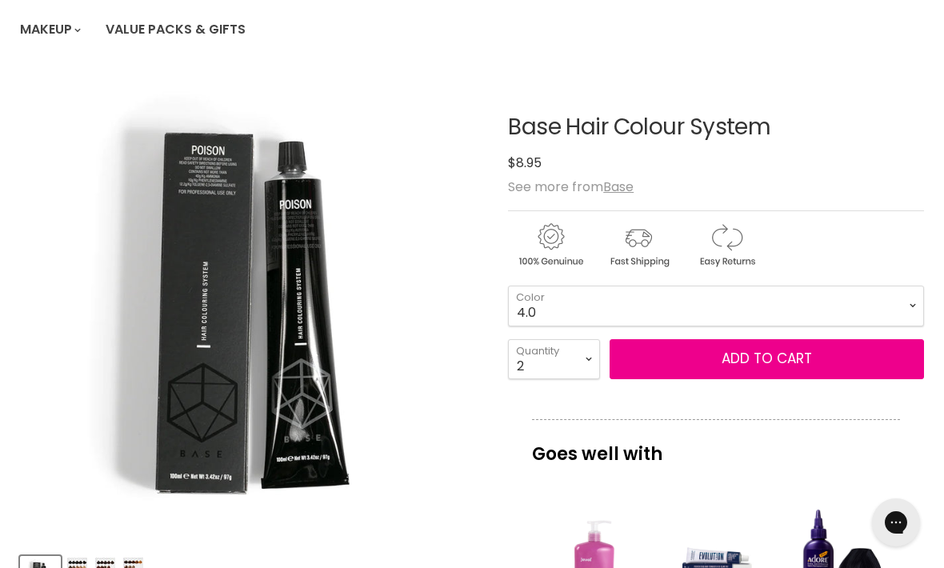
click at [729, 358] on button "Add to cart" at bounding box center [766, 359] width 314 height 40
click at [795, 350] on button "Add to cart" at bounding box center [766, 359] width 314 height 40
click at [845, 292] on select "1.0 1.1 2.0 3.0 3.31 3.65 4.0 4.45 4.51 4.65 4.66 5.0 5.1 5.3 5.32" at bounding box center [716, 306] width 416 height 40
click at [847, 339] on button "Add to cart" at bounding box center [766, 359] width 314 height 40
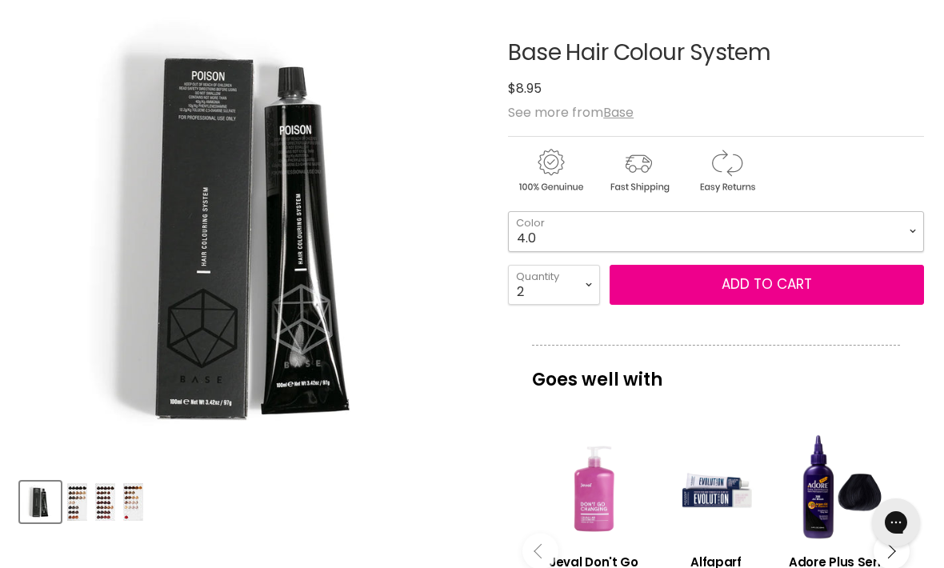
click at [815, 233] on select "1.0 1.1 2.0 3.0 3.31 3.65 4.0 4.45 4.51 4.65 4.66 5.0 5.1 5.3 5.32" at bounding box center [716, 231] width 416 height 40
click at [752, 226] on select "1.0 1.1 2.0 3.0 3.31 3.65 4.0 4.45 4.51 4.65 4.66 5.0 5.1 5.3 5.32" at bounding box center [716, 231] width 416 height 40
click at [769, 225] on select "1.0 1.1 2.0 3.0 3.31 3.65 4.0 4.45 4.51 4.65 4.66 5.0 5.1 5.3 5.32" at bounding box center [716, 231] width 416 height 40
